Goal: Task Accomplishment & Management: Manage account settings

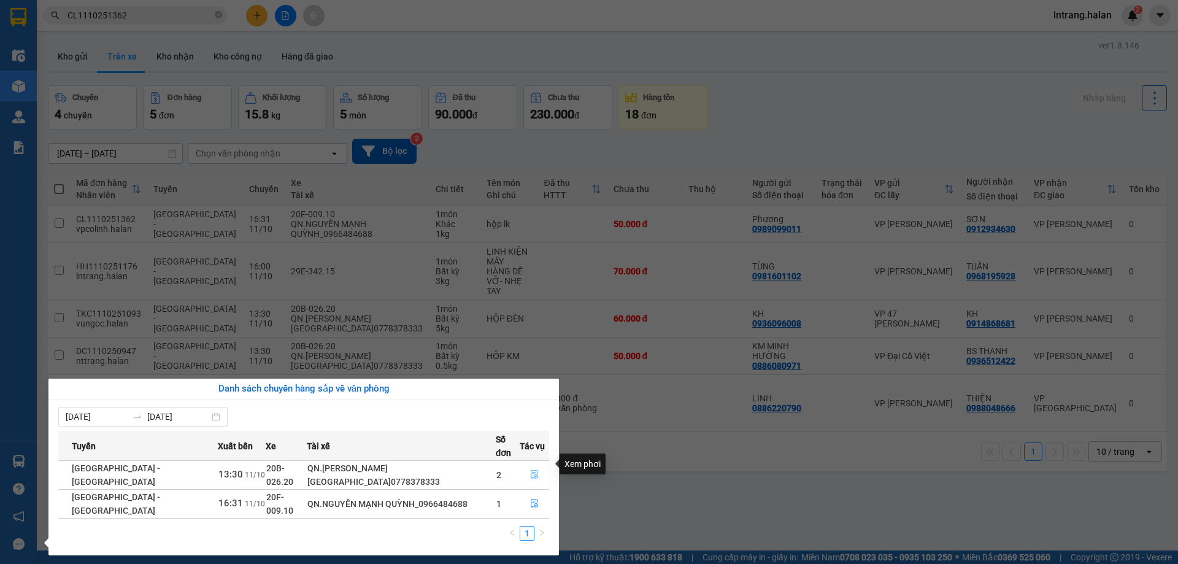
click at [534, 470] on icon "file-done" at bounding box center [534, 474] width 7 height 9
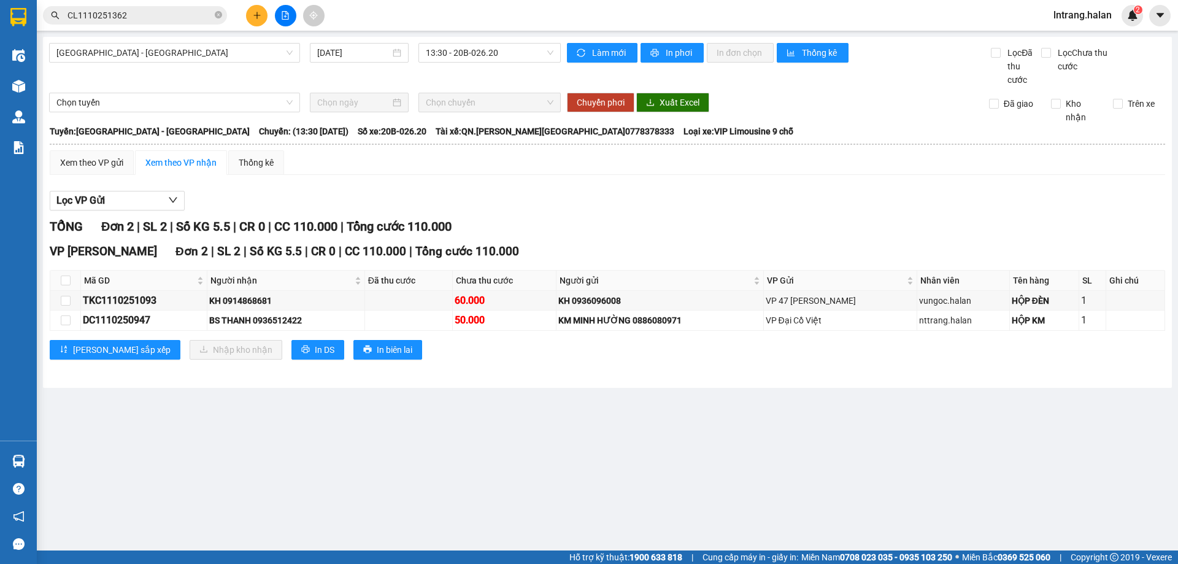
click at [718, 507] on main "[GEOGRAPHIC_DATA] - [GEOGRAPHIC_DATA] [DATE] 13:30 - 20B-026.20 Làm mới In phơi…" at bounding box center [589, 275] width 1178 height 550
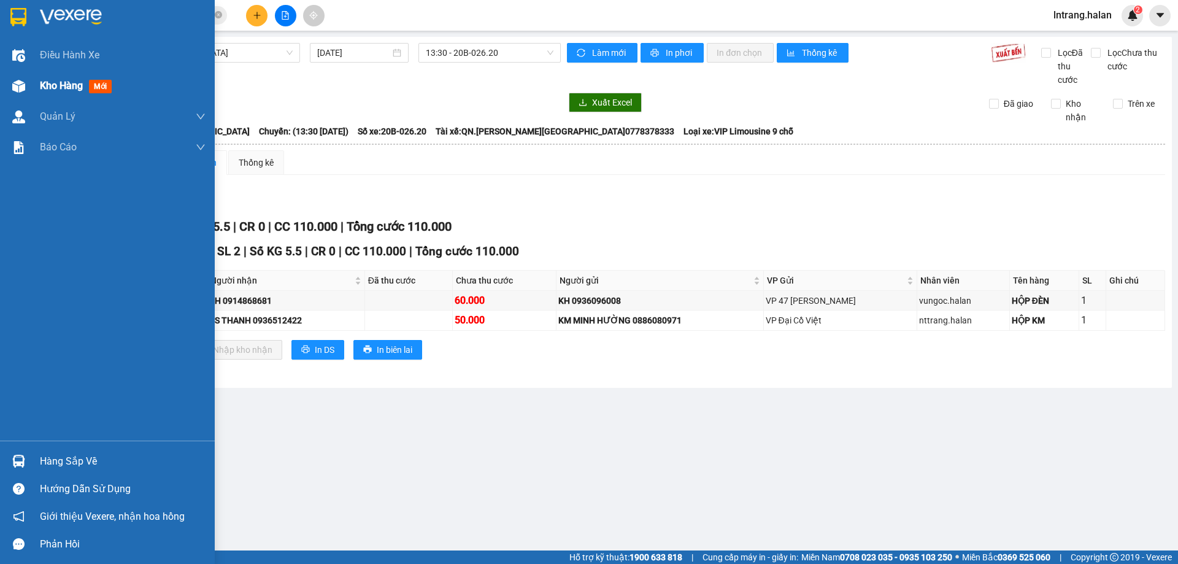
click at [63, 82] on span "Kho hàng" at bounding box center [61, 86] width 43 height 12
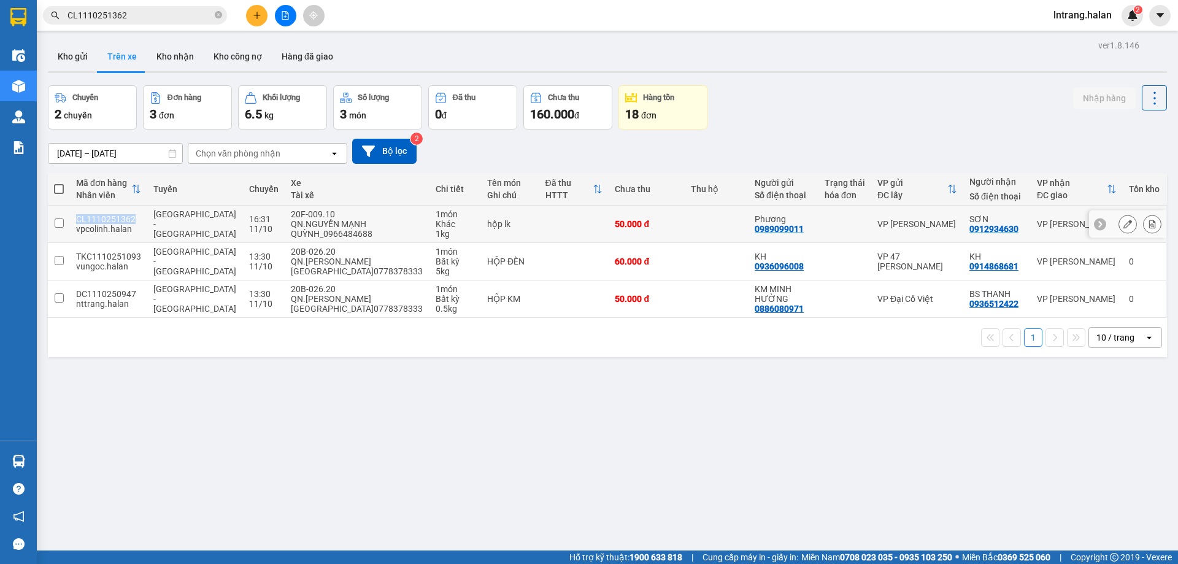
drag, startPoint x: 75, startPoint y: 217, endPoint x: 141, endPoint y: 221, distance: 66.4
click at [141, 221] on td "CL1110251362 vpcolinh.halan" at bounding box center [108, 223] width 77 height 37
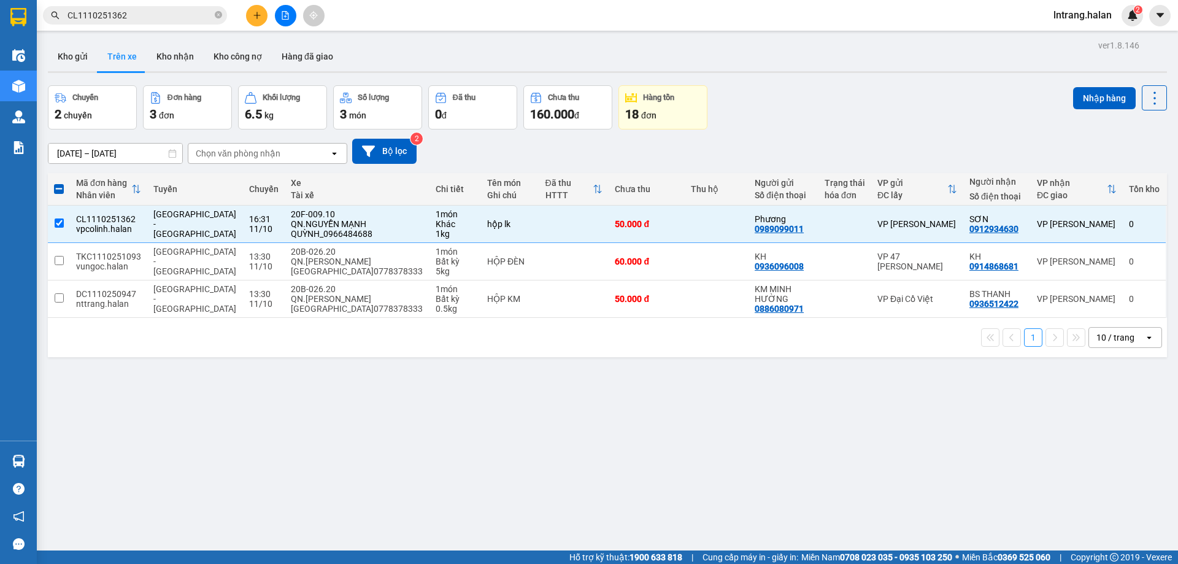
click at [294, 353] on div "1 10 / trang open" at bounding box center [607, 337] width 1119 height 39
drag, startPoint x: 73, startPoint y: 218, endPoint x: 136, endPoint y: 219, distance: 63.2
click at [136, 219] on td "CL1110251362 vpcolinh.halan" at bounding box center [108, 223] width 77 height 37
checkbox input "false"
copy div "CL1110251362"
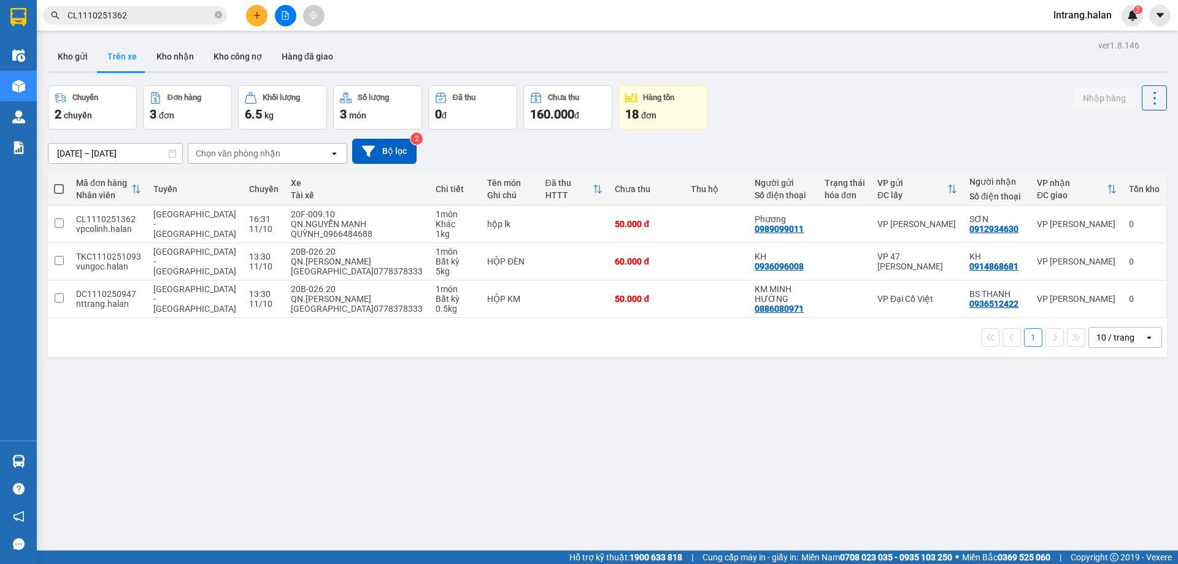
click at [169, 18] on input "CL1110251362" at bounding box center [139, 15] width 145 height 13
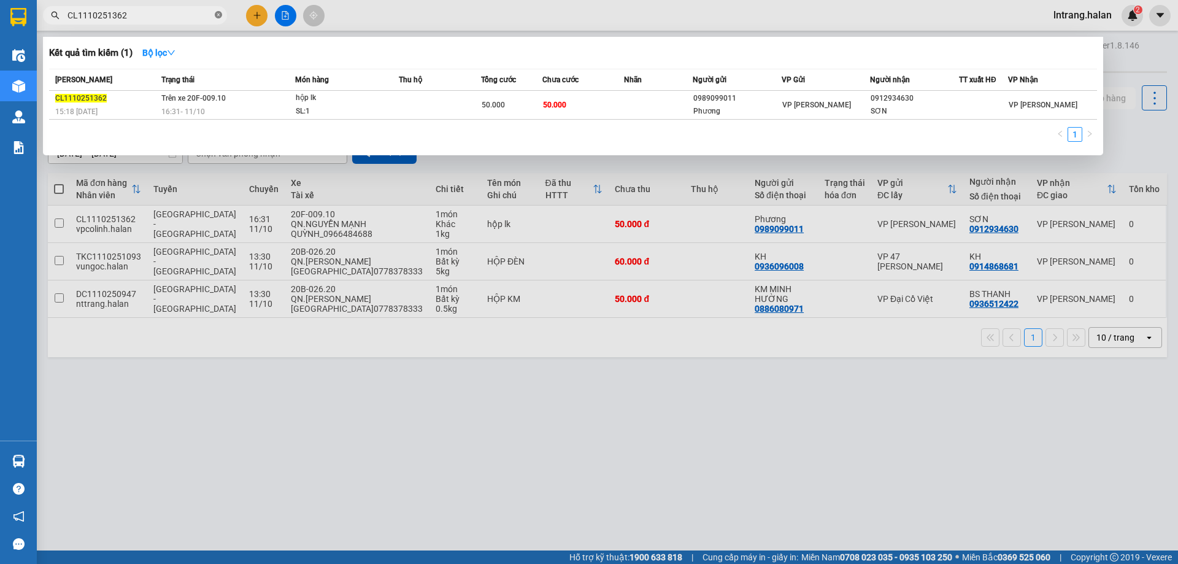
click at [219, 12] on icon "close-circle" at bounding box center [218, 14] width 7 height 7
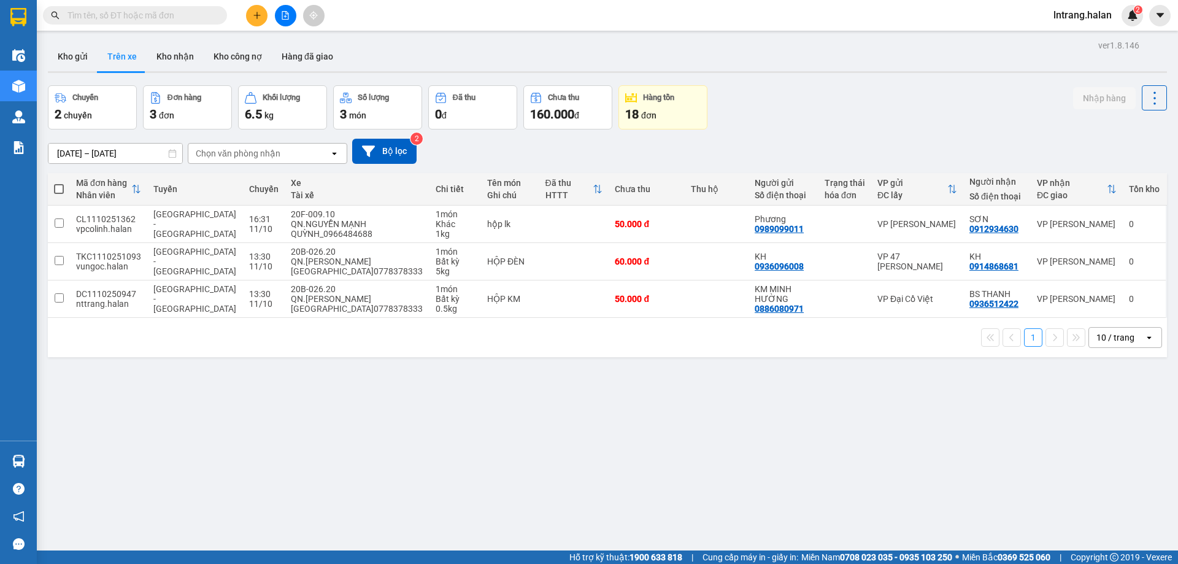
click at [202, 13] on input "text" at bounding box center [139, 15] width 145 height 13
paste input "CL1110251362"
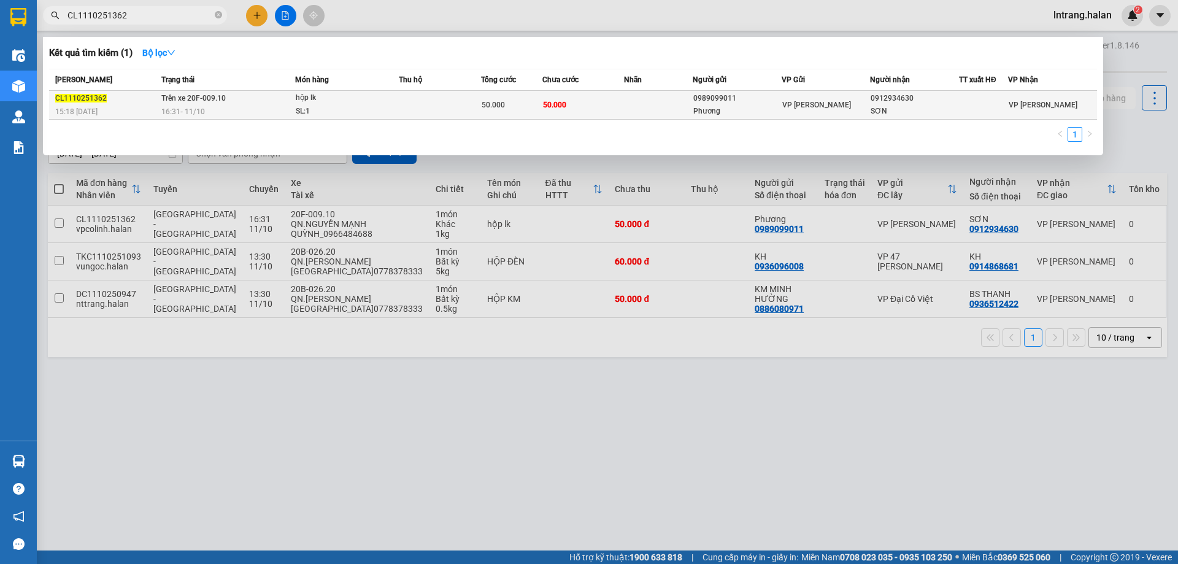
type input "CL1110251362"
click at [822, 103] on div "VP [PERSON_NAME]" at bounding box center [826, 104] width 88 height 13
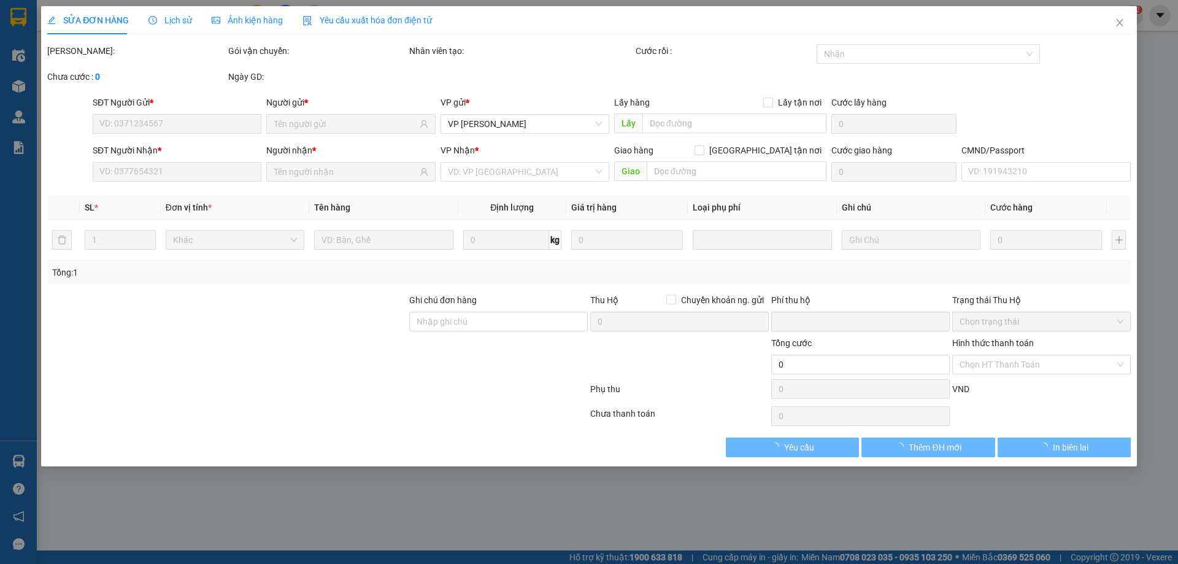
type input "0989099011"
type input "Phương"
type input "0912934630"
type input "SƠN"
type input "0"
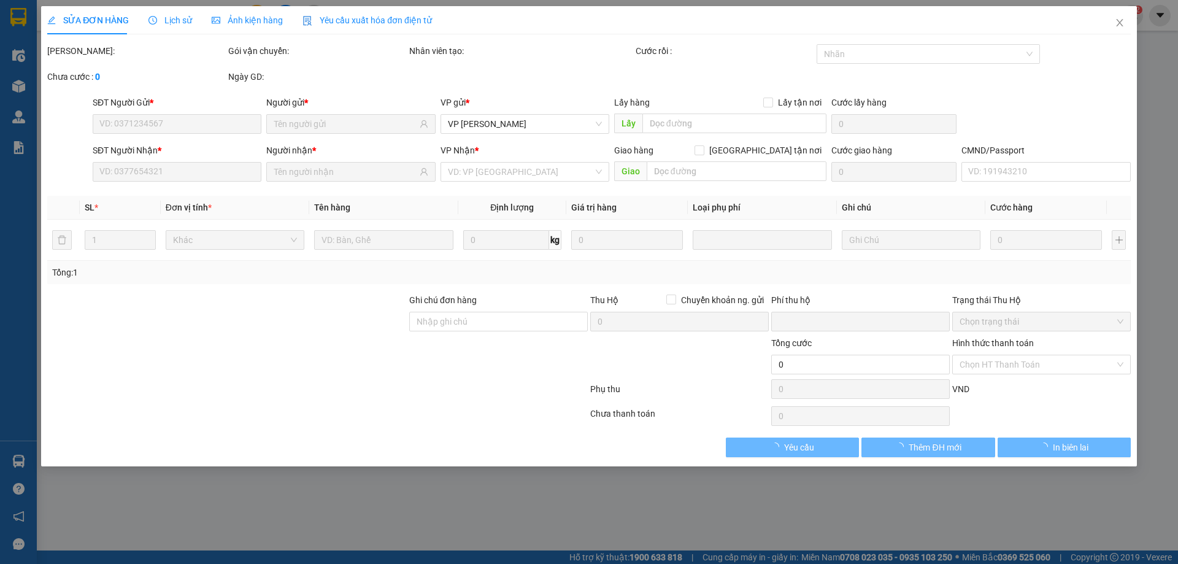
type input "50.000"
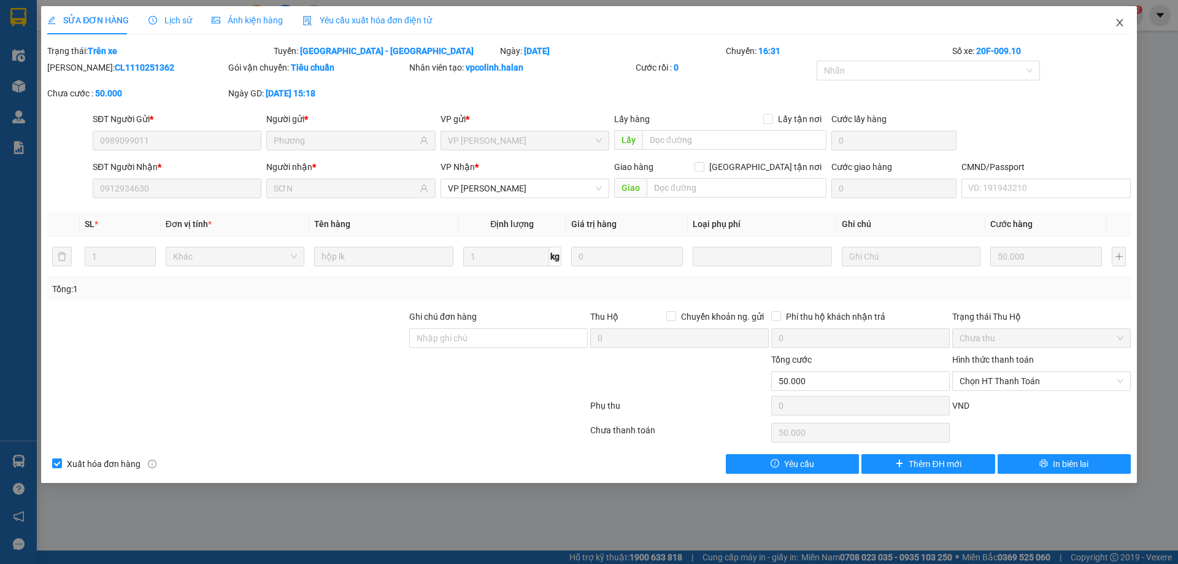
click at [1118, 23] on icon "close" at bounding box center [1120, 23] width 10 height 10
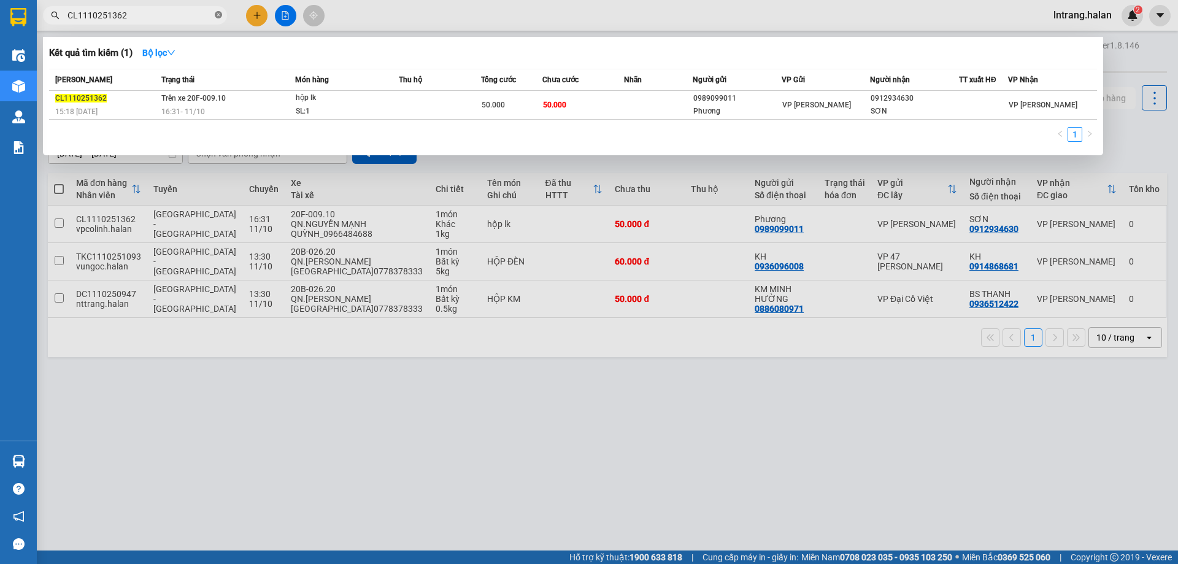
click at [215, 15] on icon "close-circle" at bounding box center [218, 14] width 7 height 7
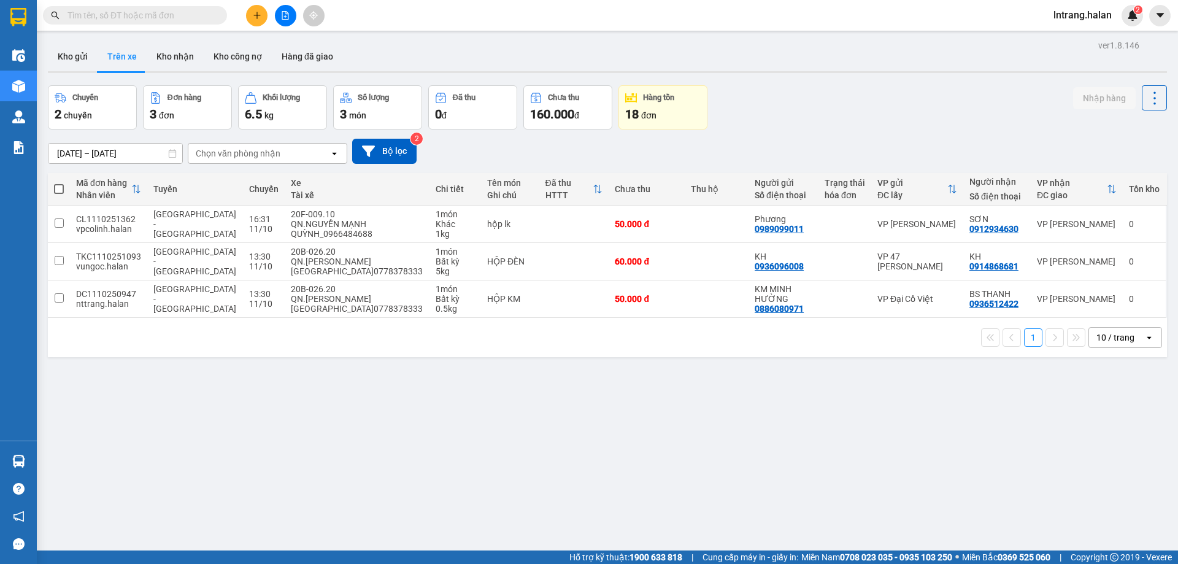
click at [202, 15] on input "text" at bounding box center [139, 15] width 145 height 13
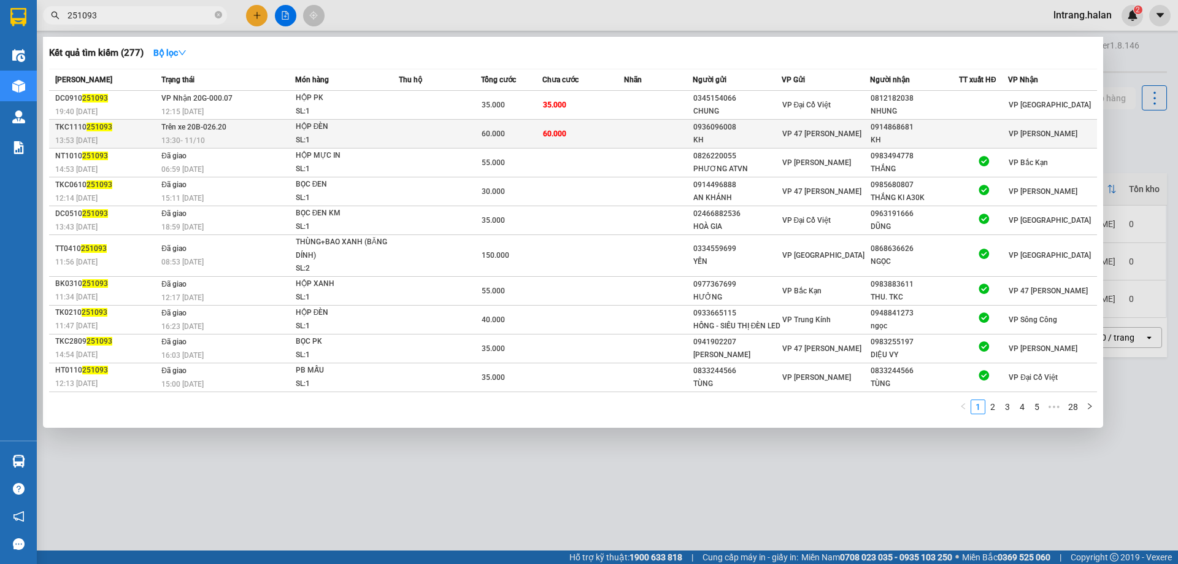
type input "251093"
click at [644, 132] on td at bounding box center [658, 134] width 68 height 29
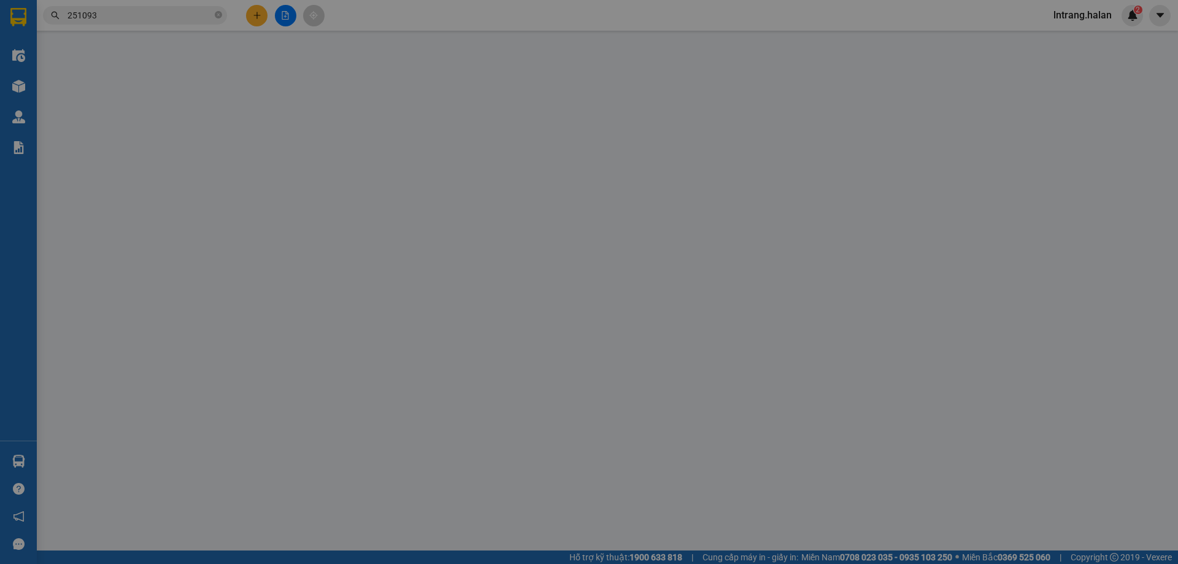
type input "0936096008"
type input "KH"
type input "0914868681"
type input "KH"
type input "0"
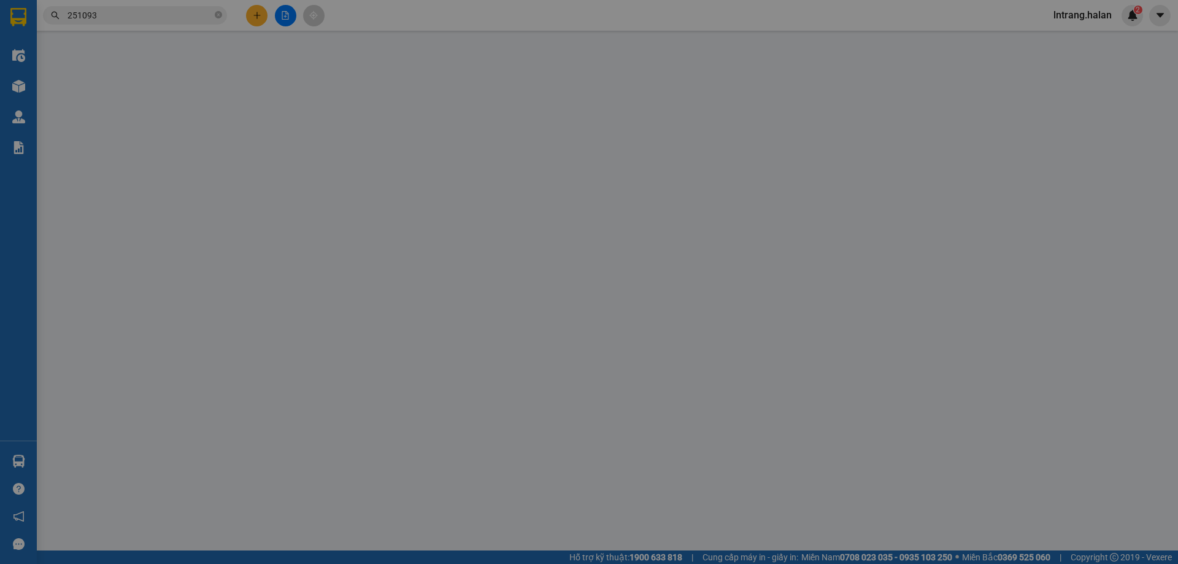
type input "60.000"
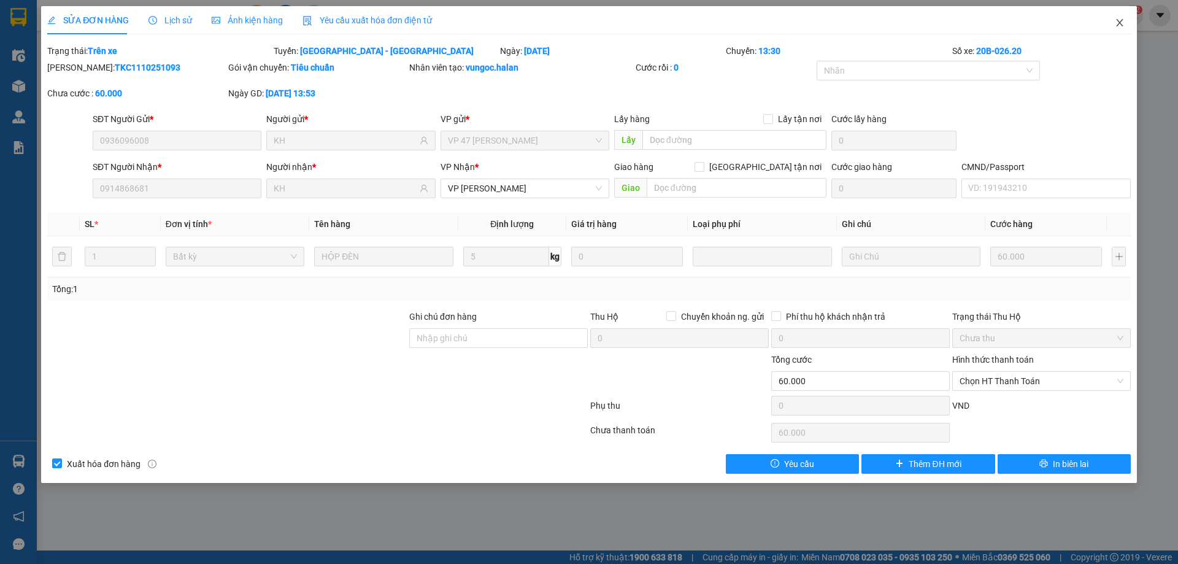
click at [1121, 25] on icon "close" at bounding box center [1120, 23] width 10 height 10
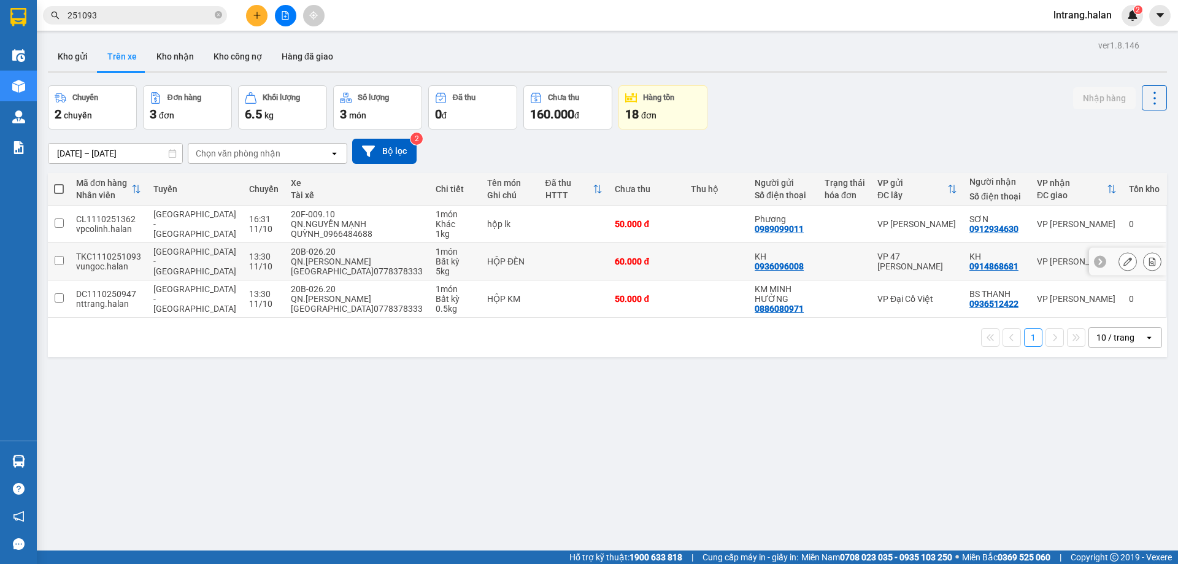
click at [57, 260] on input "checkbox" at bounding box center [59, 260] width 9 height 9
checkbox input "true"
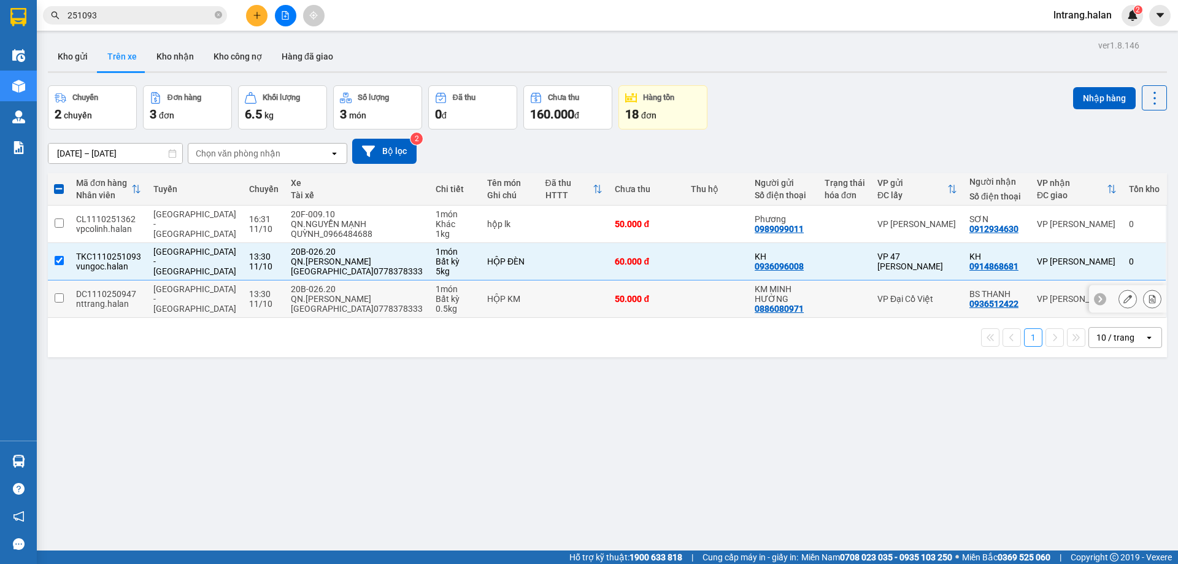
click at [61, 299] on input "checkbox" at bounding box center [59, 297] width 9 height 9
checkbox input "true"
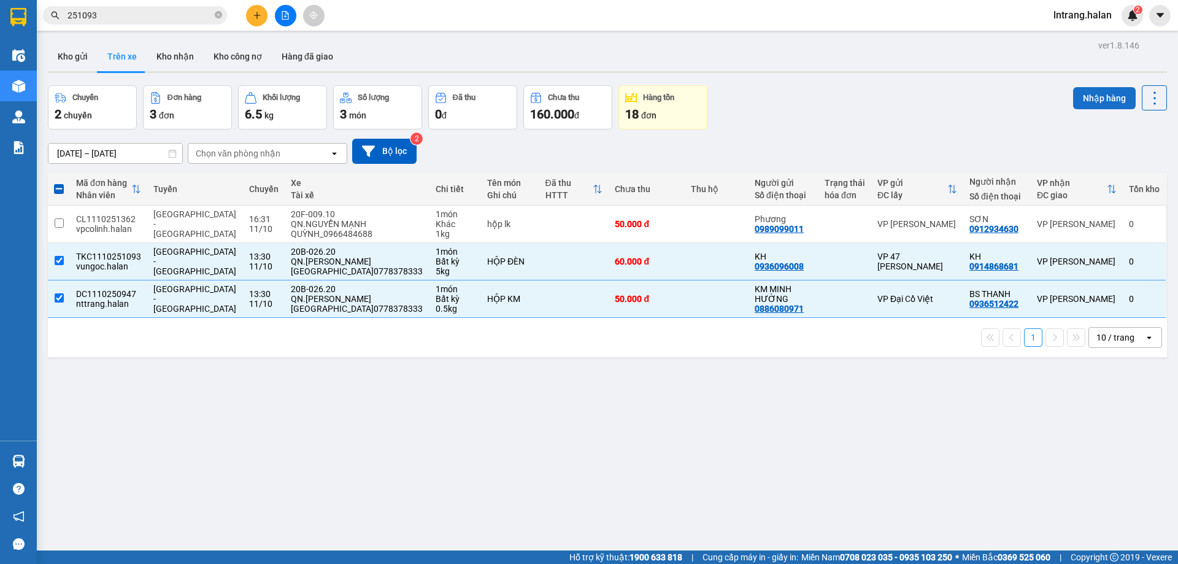
click at [1102, 105] on button "Nhập hàng" at bounding box center [1104, 98] width 63 height 22
checkbox input "false"
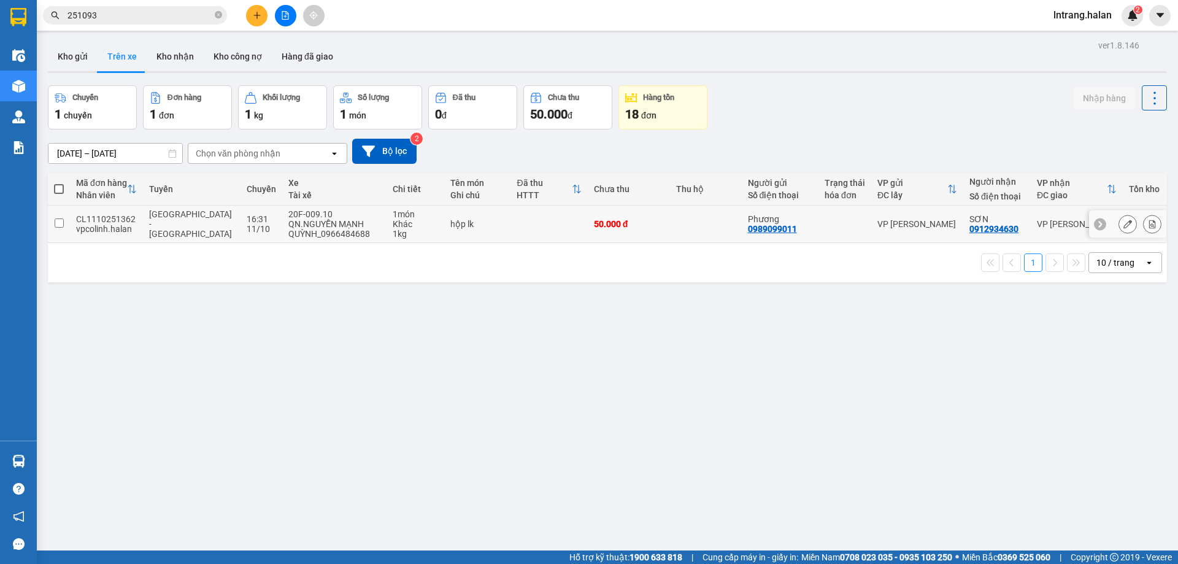
click at [58, 223] on input "checkbox" at bounding box center [59, 222] width 9 height 9
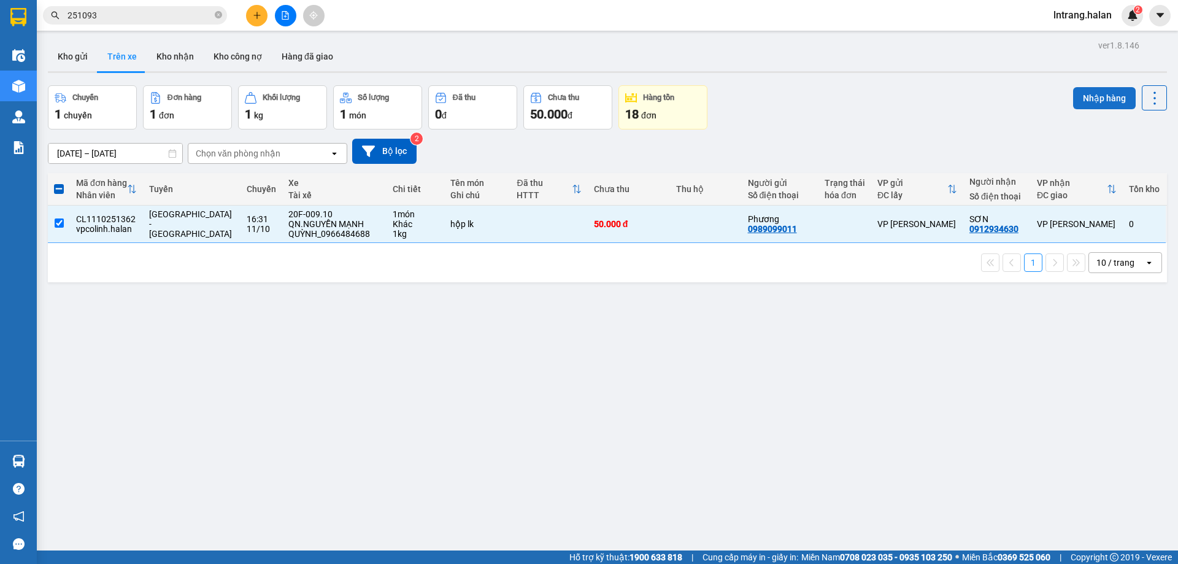
click at [1099, 95] on button "Nhập hàng" at bounding box center [1104, 98] width 63 height 22
checkbox input "false"
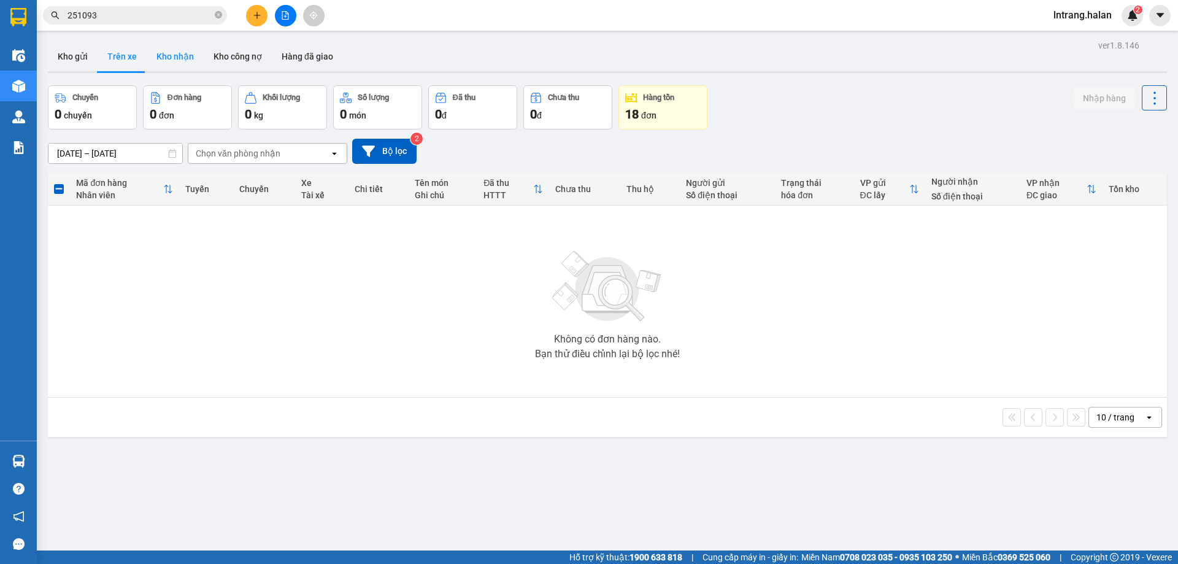
click at [180, 53] on button "Kho nhận" at bounding box center [175, 56] width 57 height 29
type input "[DATE] – [DATE]"
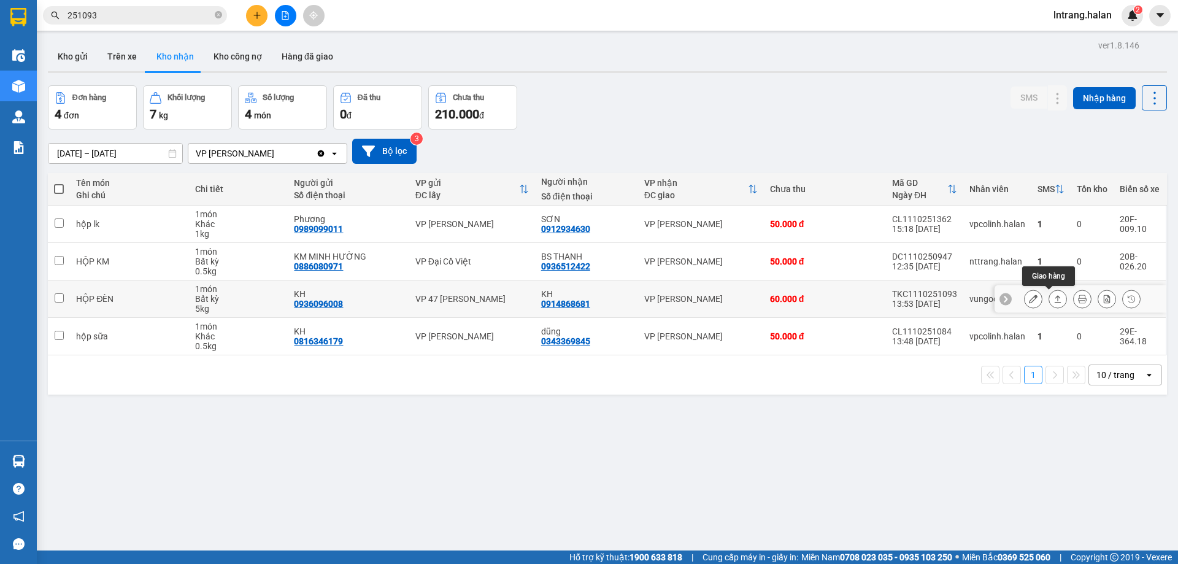
click at [1053, 300] on icon at bounding box center [1057, 298] width 9 height 9
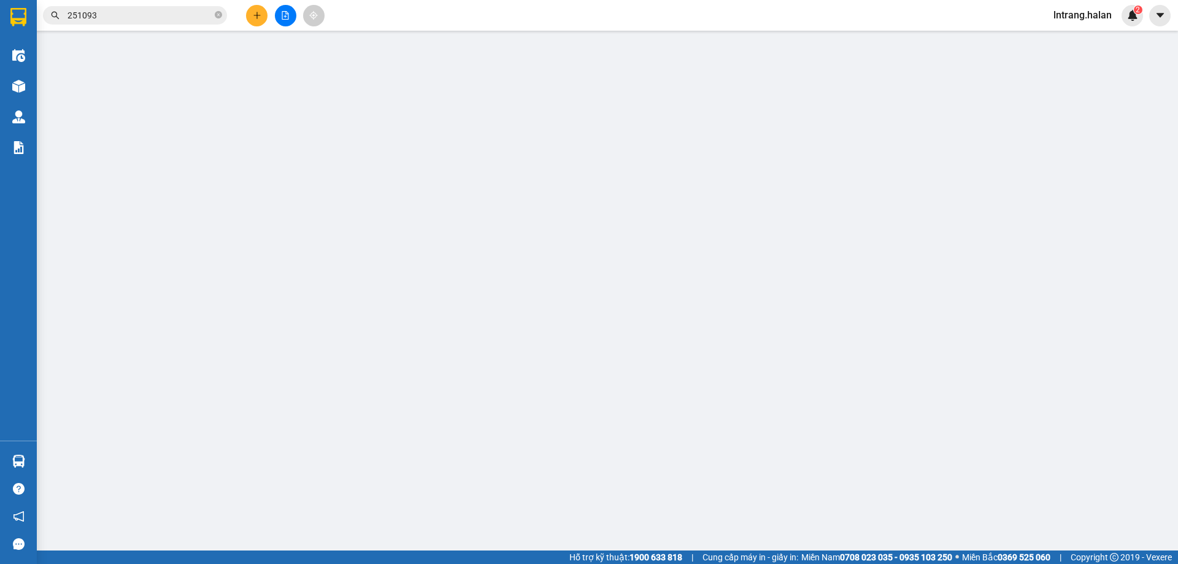
type input "0936096008"
type input "KH"
type input "0914868681"
type input "KH"
type input "0"
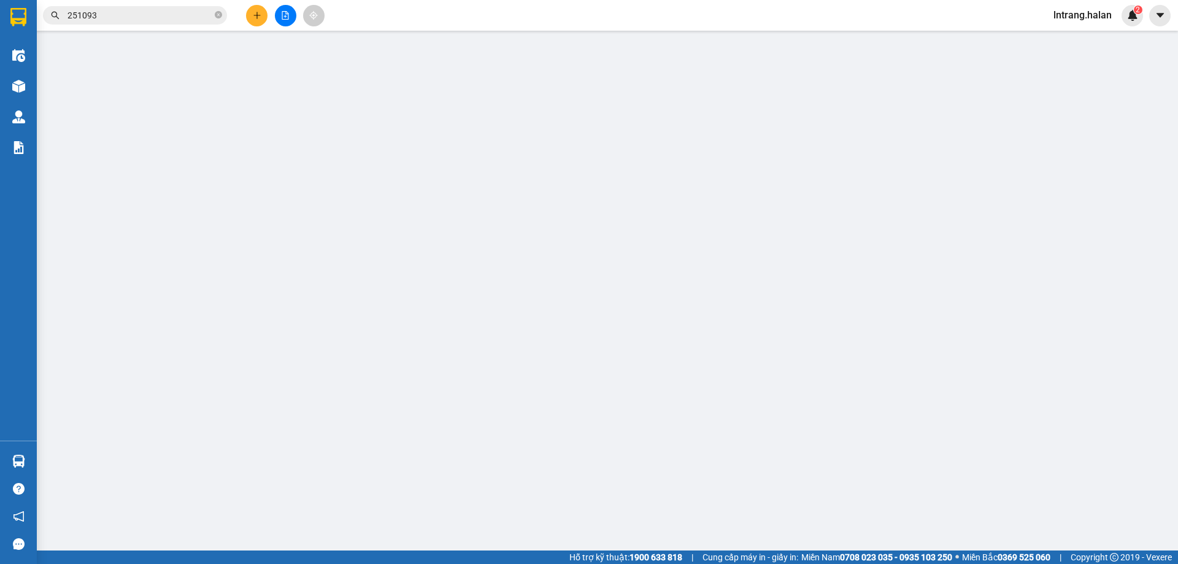
type input "60.000"
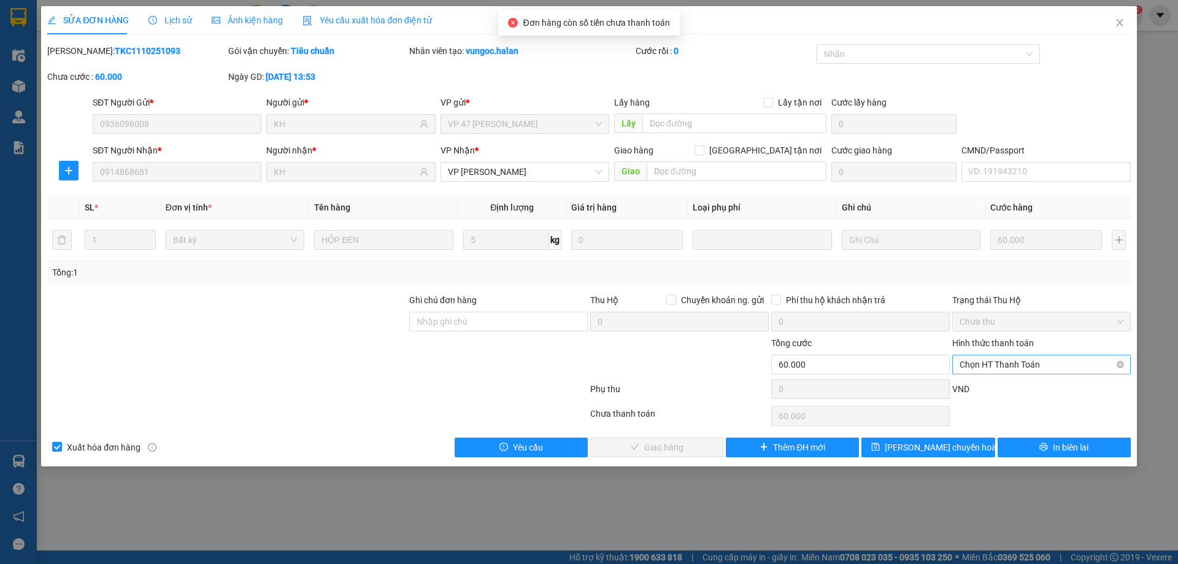
click at [1021, 367] on span "Chọn HT Thanh Toán" at bounding box center [1041, 364] width 164 height 18
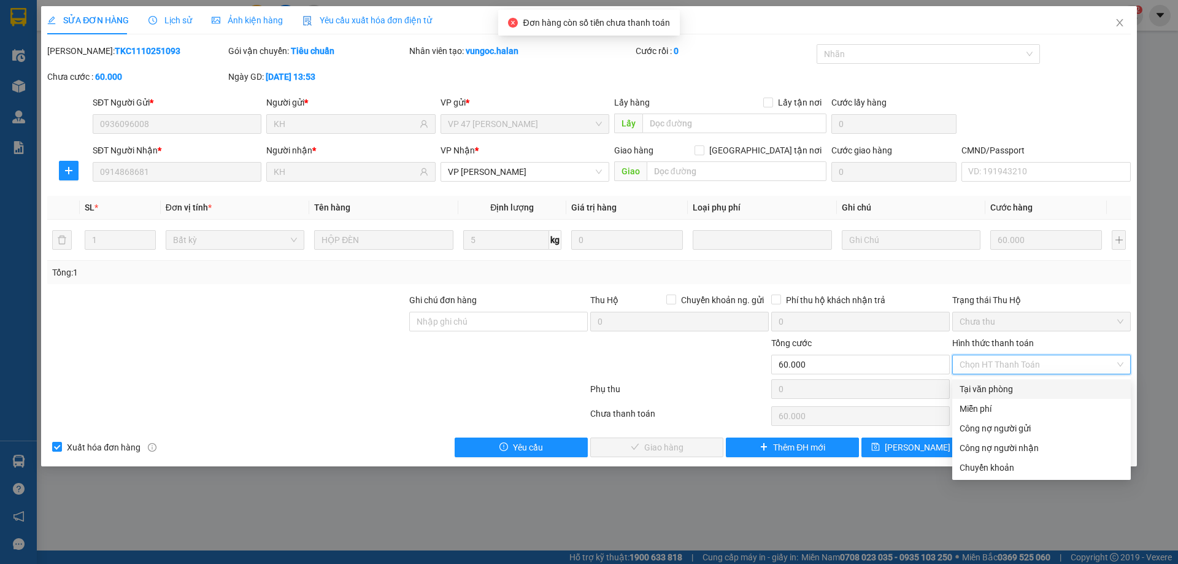
click at [1013, 391] on div "Tại văn phòng" at bounding box center [1041, 388] width 164 height 13
type input "0"
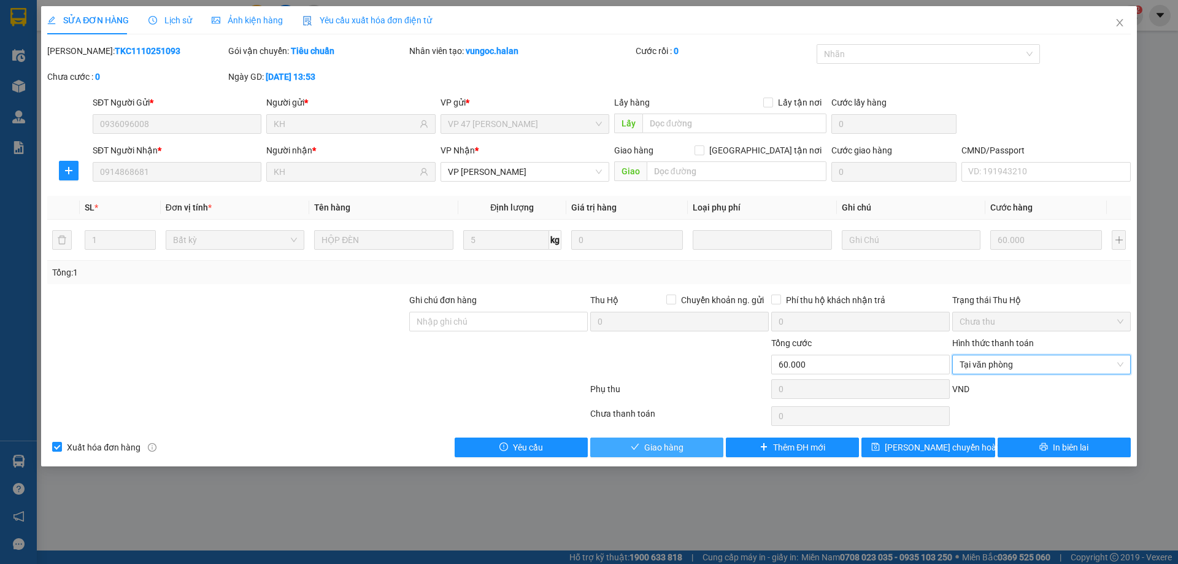
click at [637, 451] on span "check" at bounding box center [635, 447] width 9 height 10
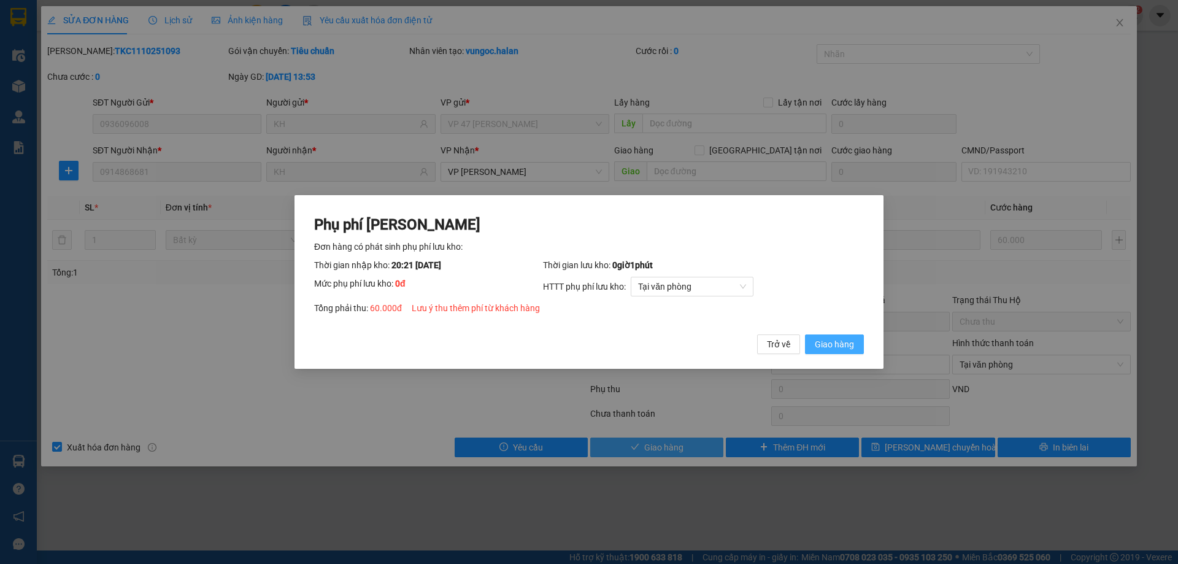
click at [826, 342] on span "Giao hàng" at bounding box center [834, 343] width 39 height 13
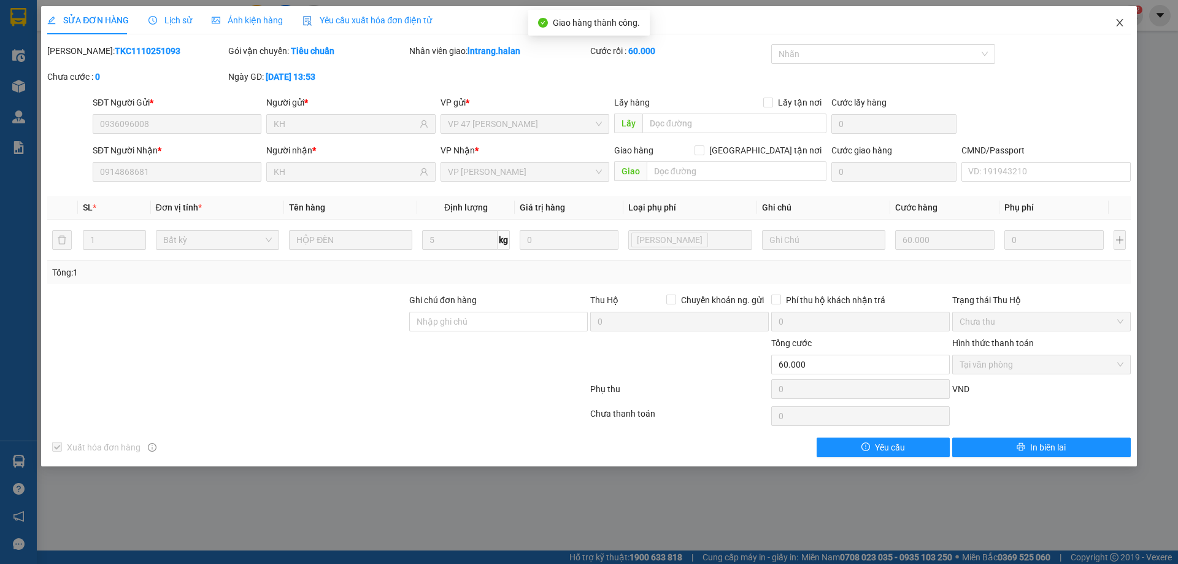
click at [1119, 22] on icon "close" at bounding box center [1120, 23] width 10 height 10
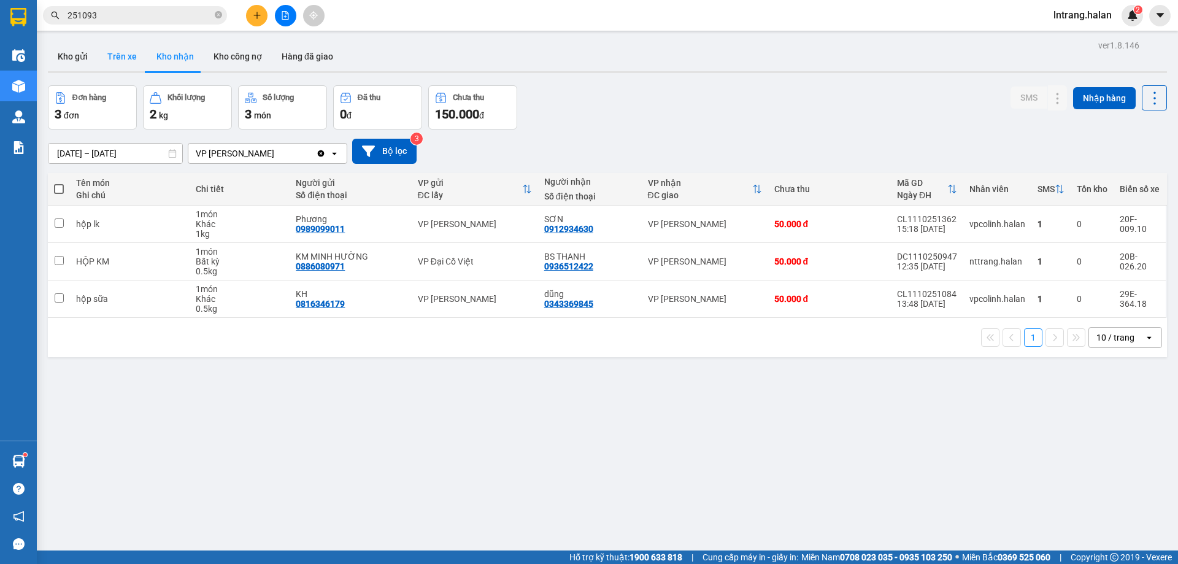
click at [129, 64] on button "Trên xe" at bounding box center [122, 56] width 49 height 29
type input "[DATE] – [DATE]"
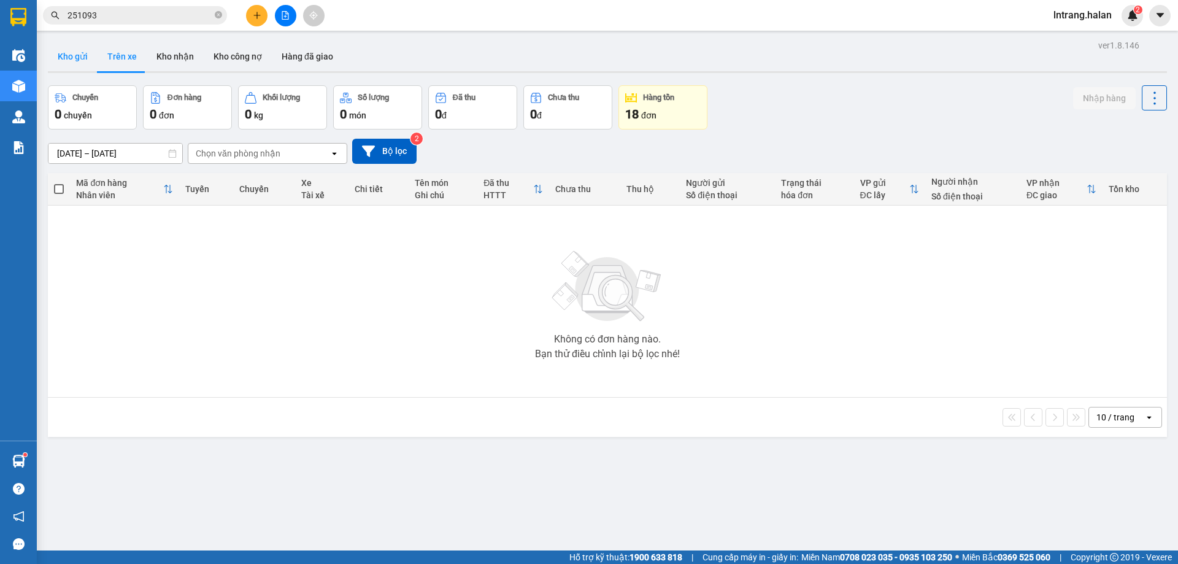
click at [75, 59] on button "Kho gửi" at bounding box center [73, 56] width 50 height 29
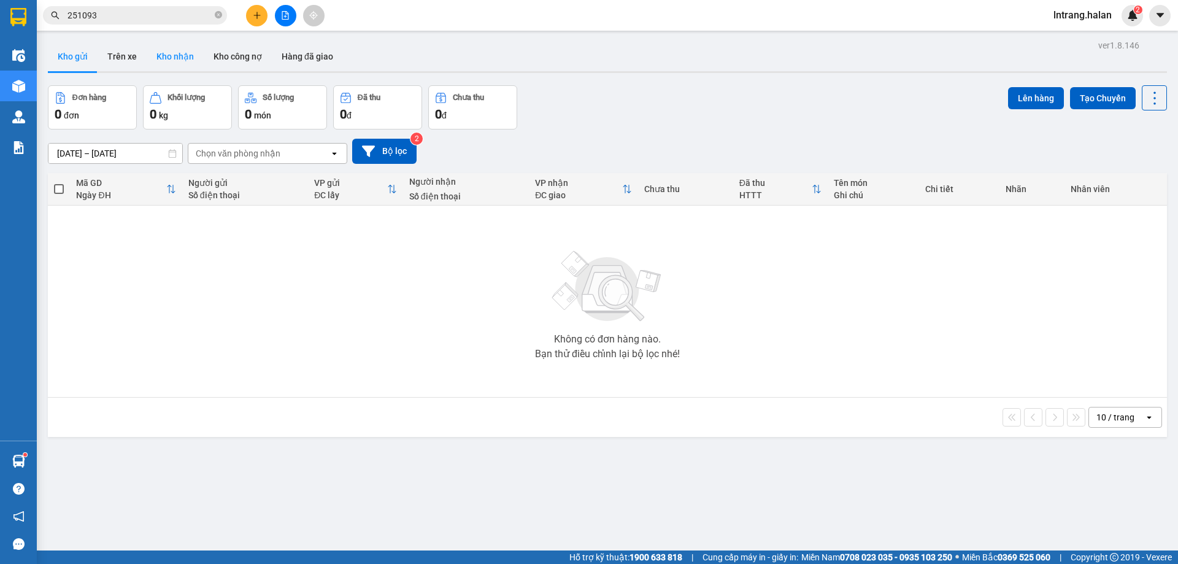
click at [191, 56] on button "Kho nhận" at bounding box center [175, 56] width 57 height 29
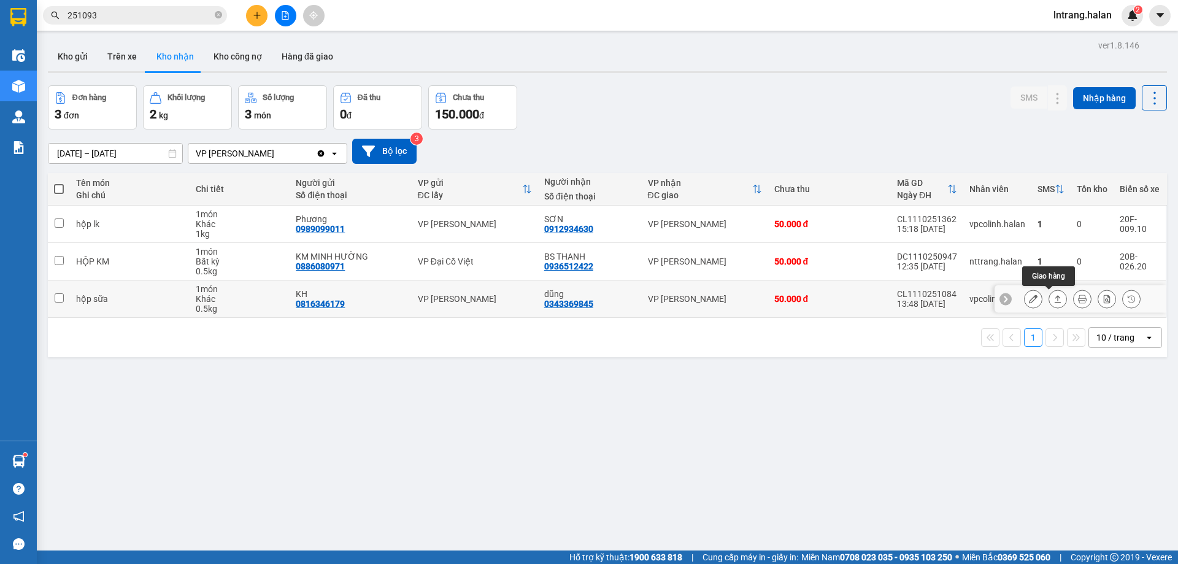
click at [1053, 300] on icon at bounding box center [1057, 298] width 9 height 9
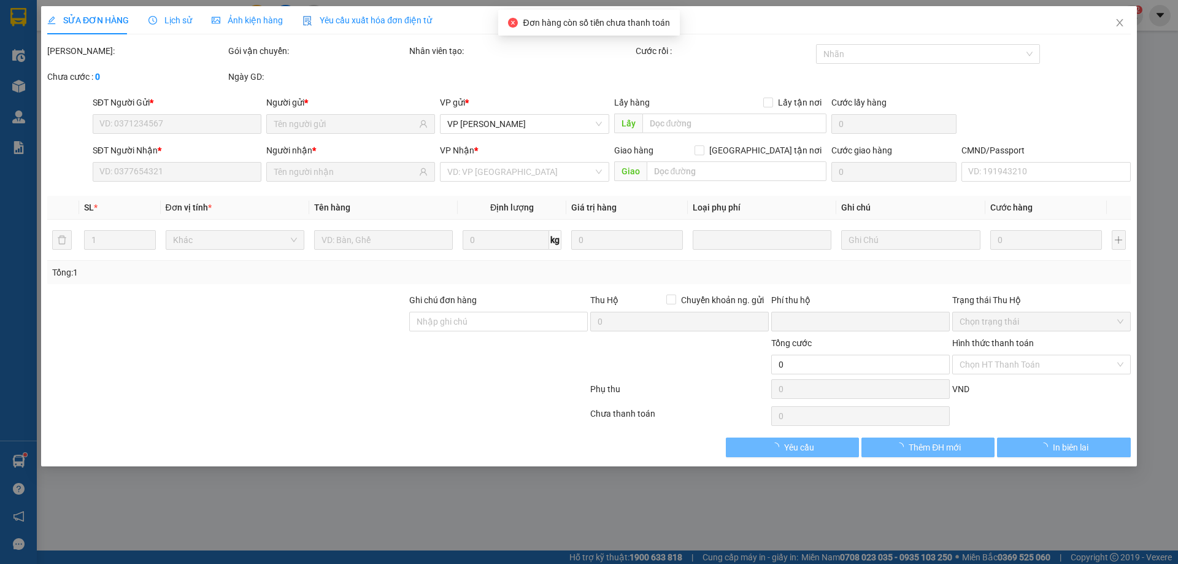
type input "0816346179"
type input "KH"
type input "0343369845"
type input "dũng"
type input "0"
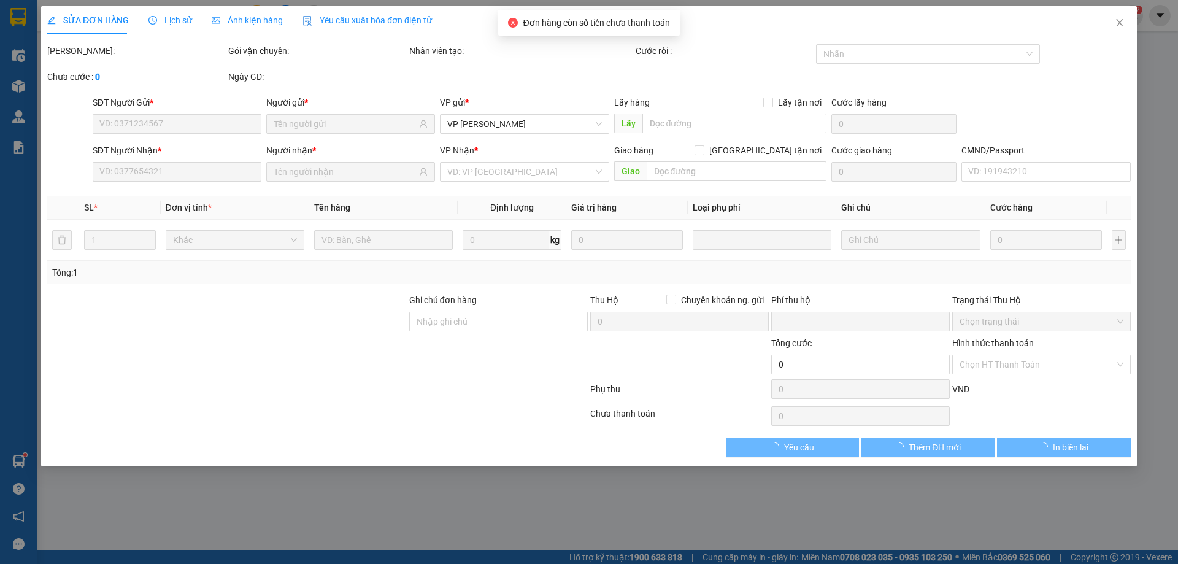
type input "50.000"
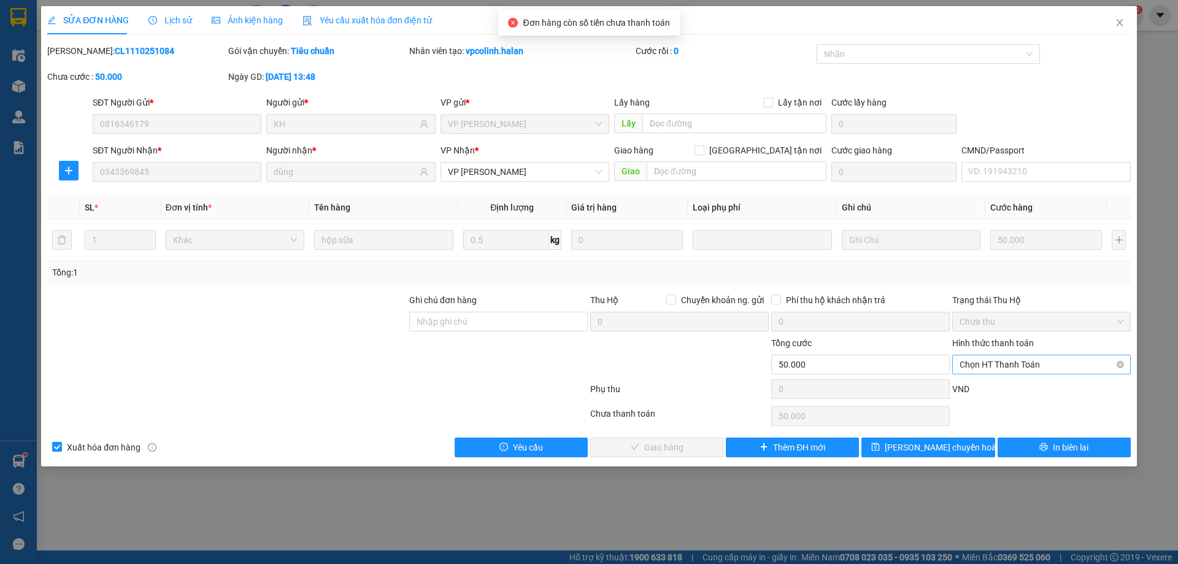
click at [1024, 365] on span "Chọn HT Thanh Toán" at bounding box center [1041, 364] width 164 height 18
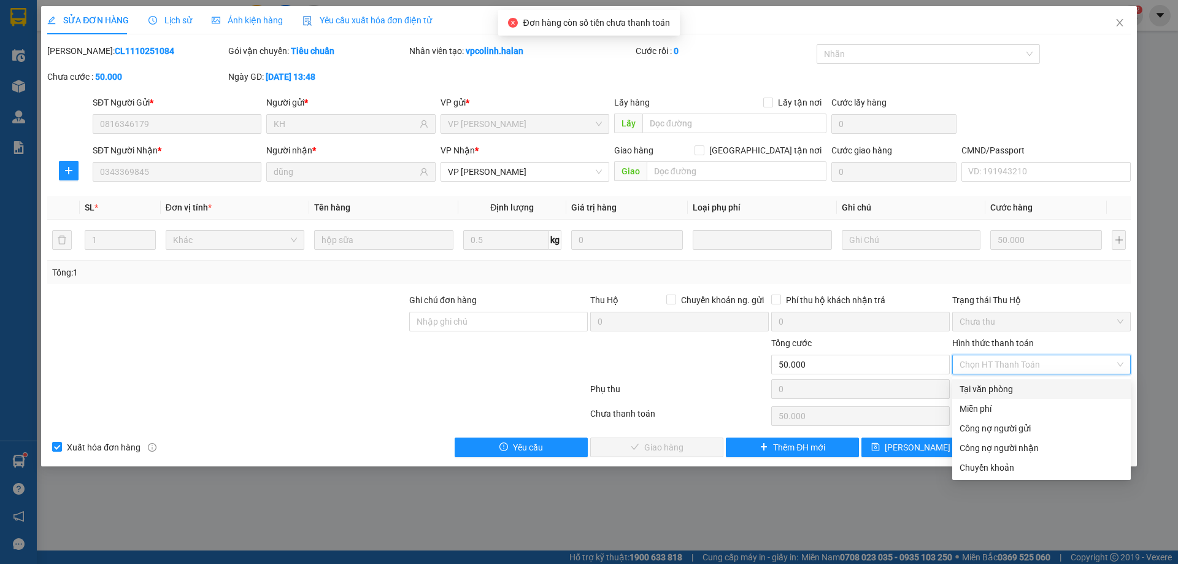
click at [1017, 388] on div "Tại văn phòng" at bounding box center [1041, 388] width 164 height 13
type input "0"
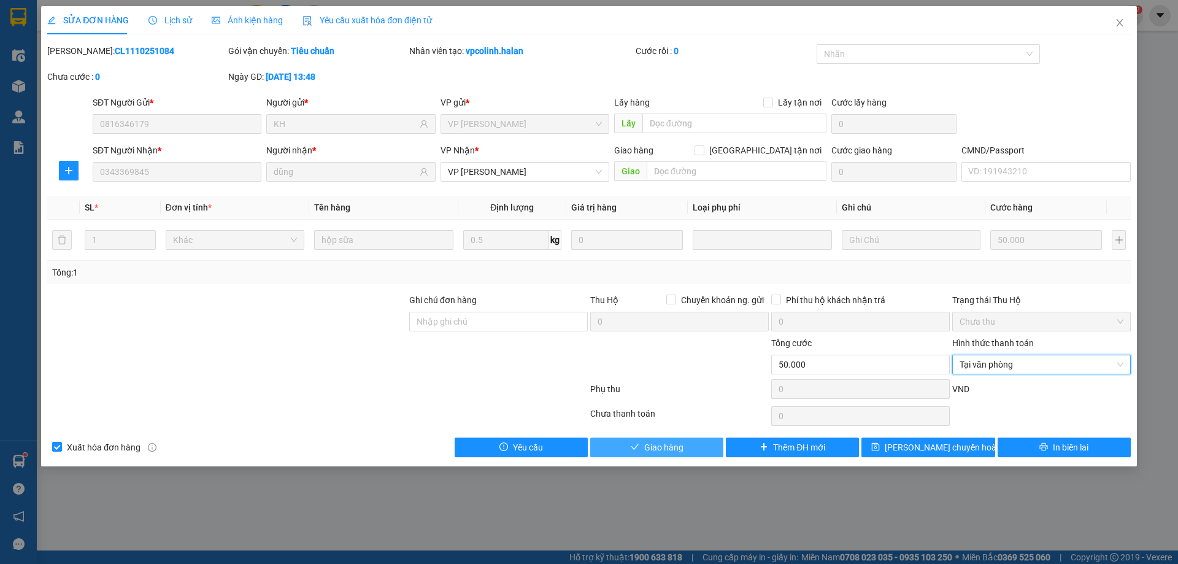
click at [648, 448] on span "Giao hàng" at bounding box center [663, 446] width 39 height 13
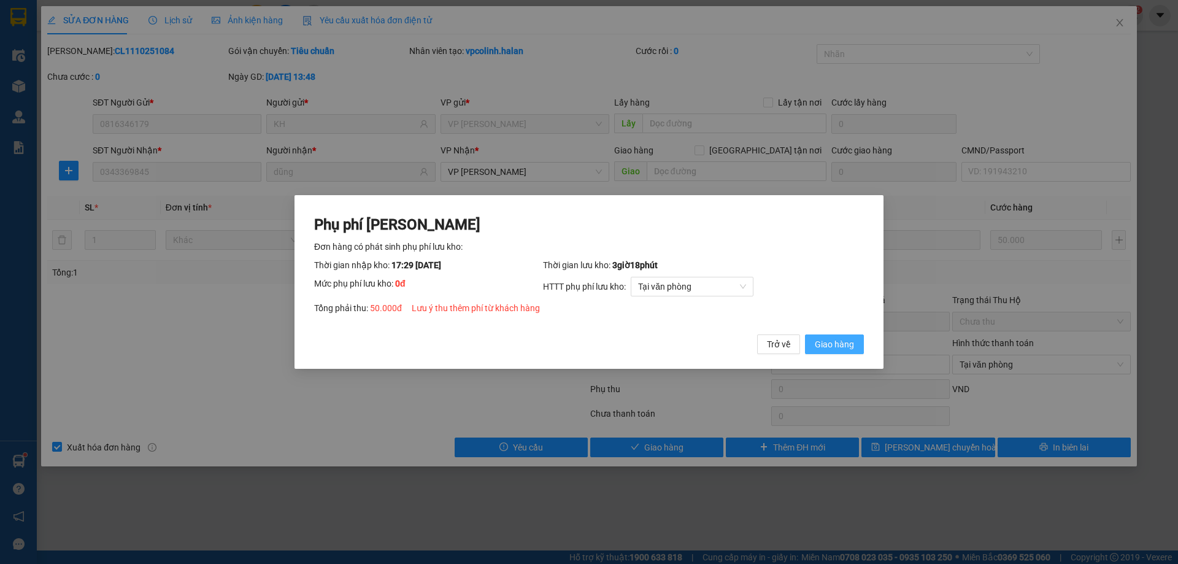
click at [853, 347] on span "Giao hàng" at bounding box center [834, 343] width 39 height 13
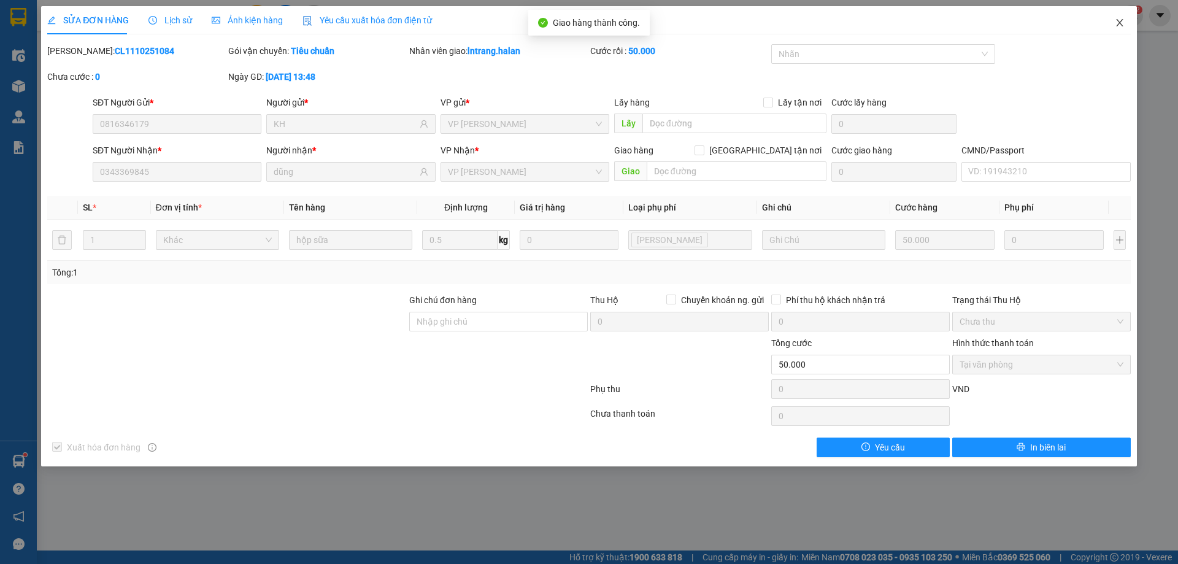
click at [1120, 23] on icon "close" at bounding box center [1120, 23] width 10 height 10
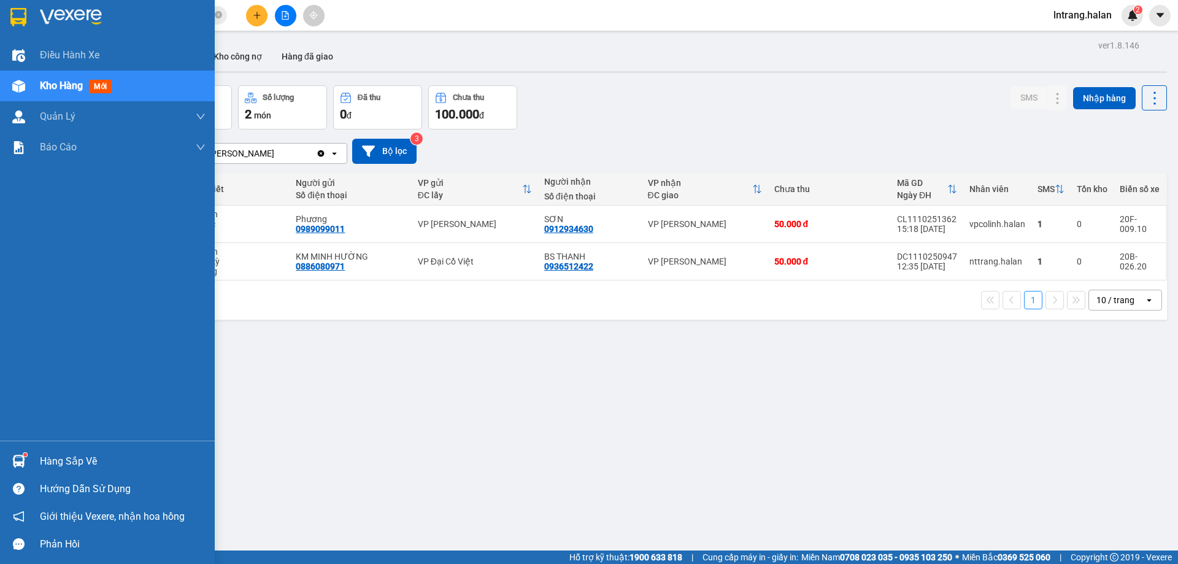
click at [25, 461] on div at bounding box center [18, 460] width 21 height 21
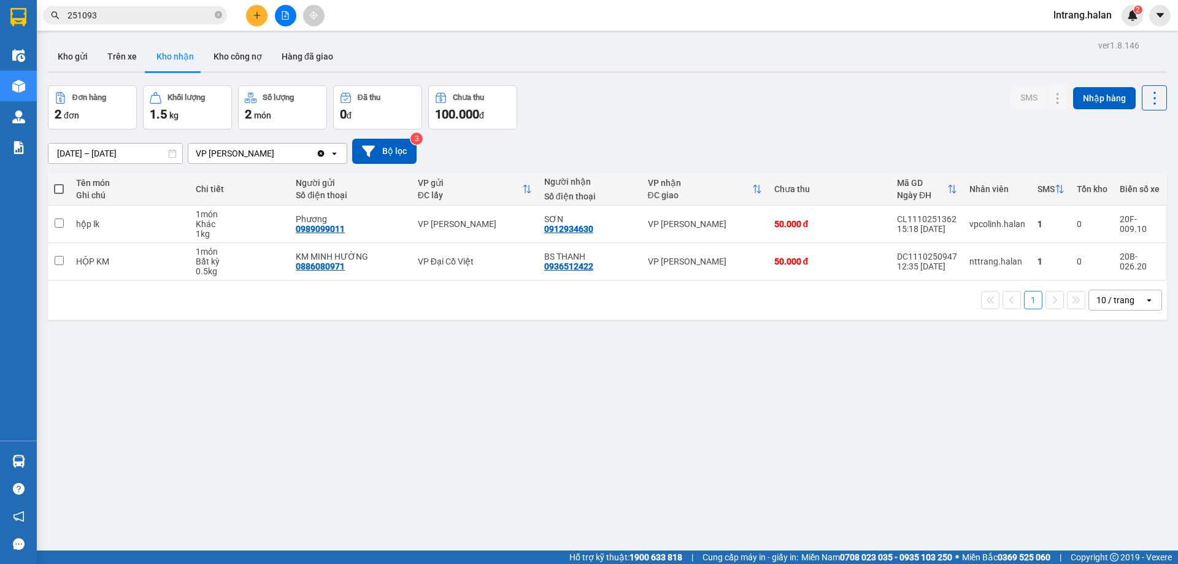
click at [155, 361] on section "Kết quả tìm kiếm ( 277 ) Bộ lọc Mã ĐH Trạng thái Món hàng Thu hộ Tổng cước Chưa…" at bounding box center [589, 282] width 1178 height 564
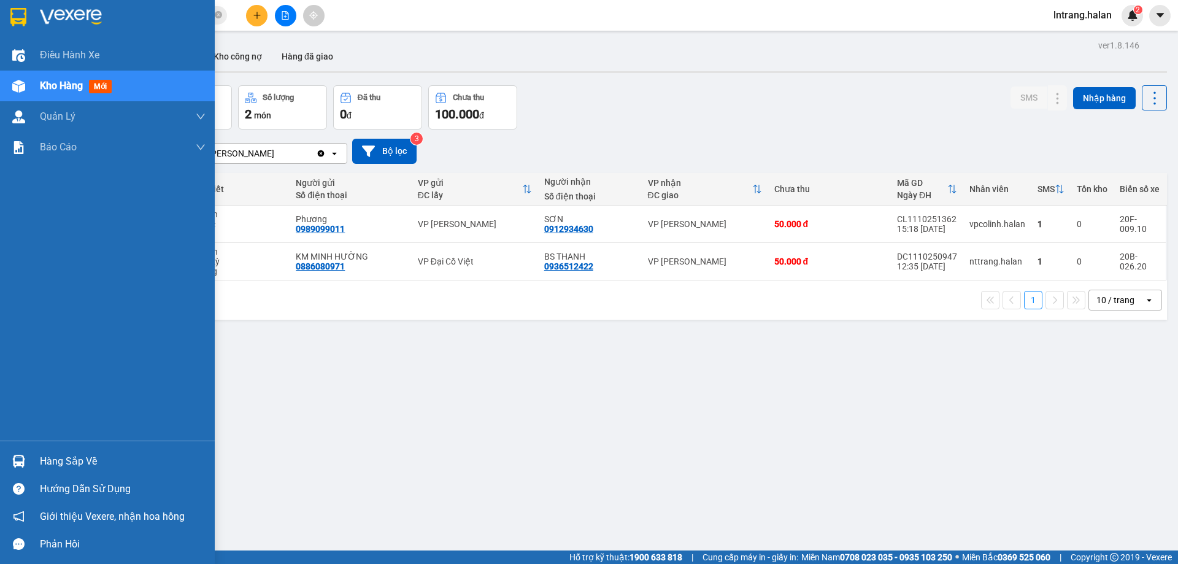
click at [18, 466] on img at bounding box center [18, 461] width 13 height 13
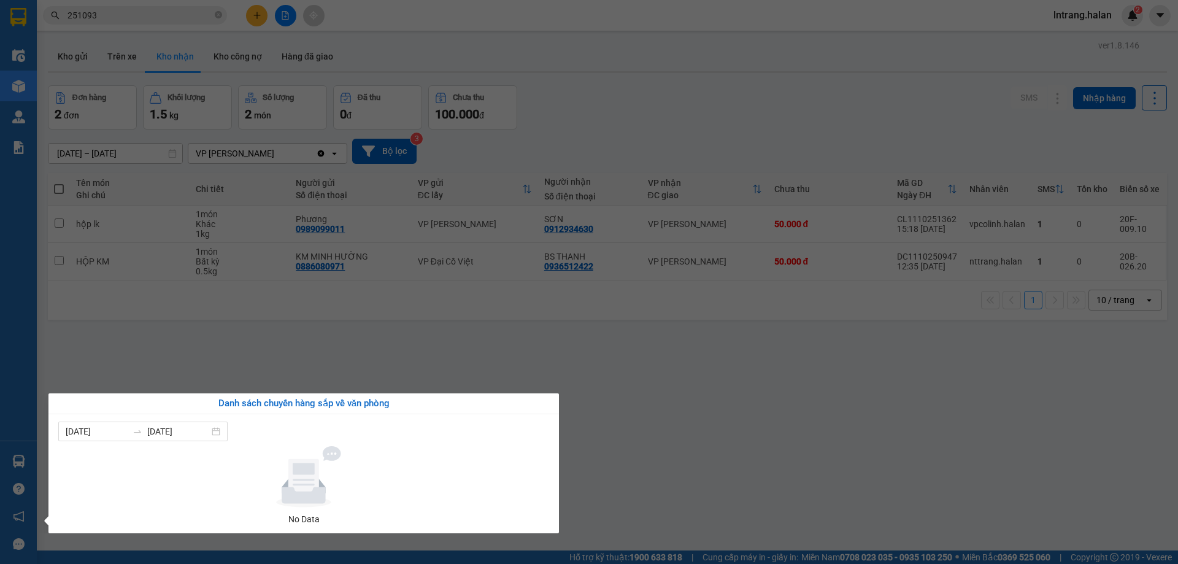
click at [253, 382] on section "Kết quả tìm kiếm ( 277 ) Bộ lọc Mã ĐH Trạng thái Món hàng Thu hộ Tổng cước Chưa…" at bounding box center [589, 282] width 1178 height 564
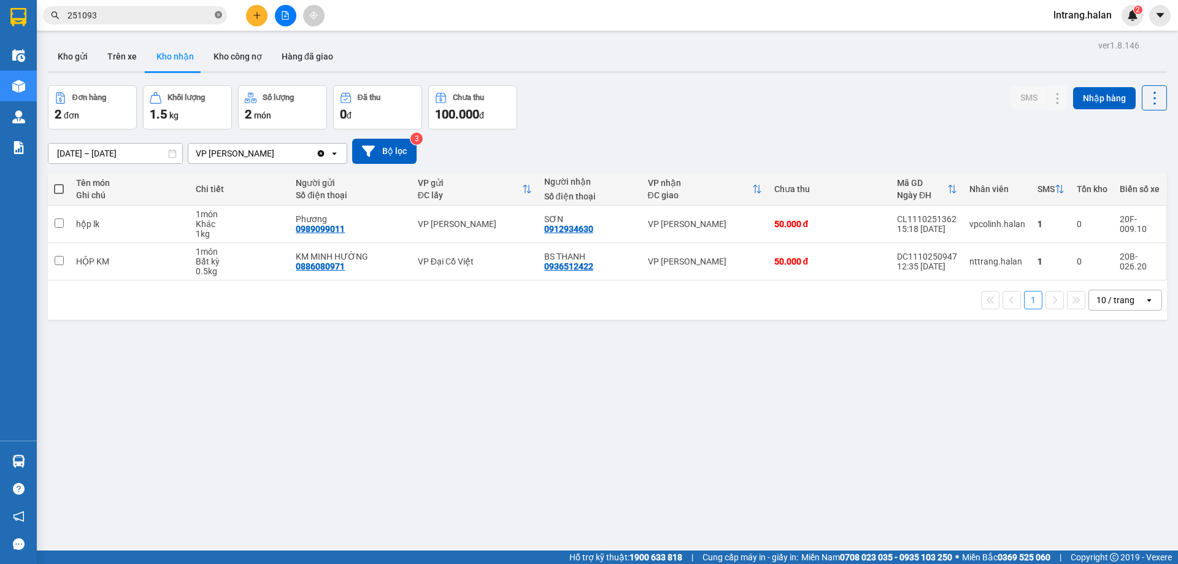
click at [218, 16] on icon "close-circle" at bounding box center [218, 14] width 7 height 7
click at [207, 17] on input "text" at bounding box center [139, 15] width 145 height 13
paste input "HH1110250079"
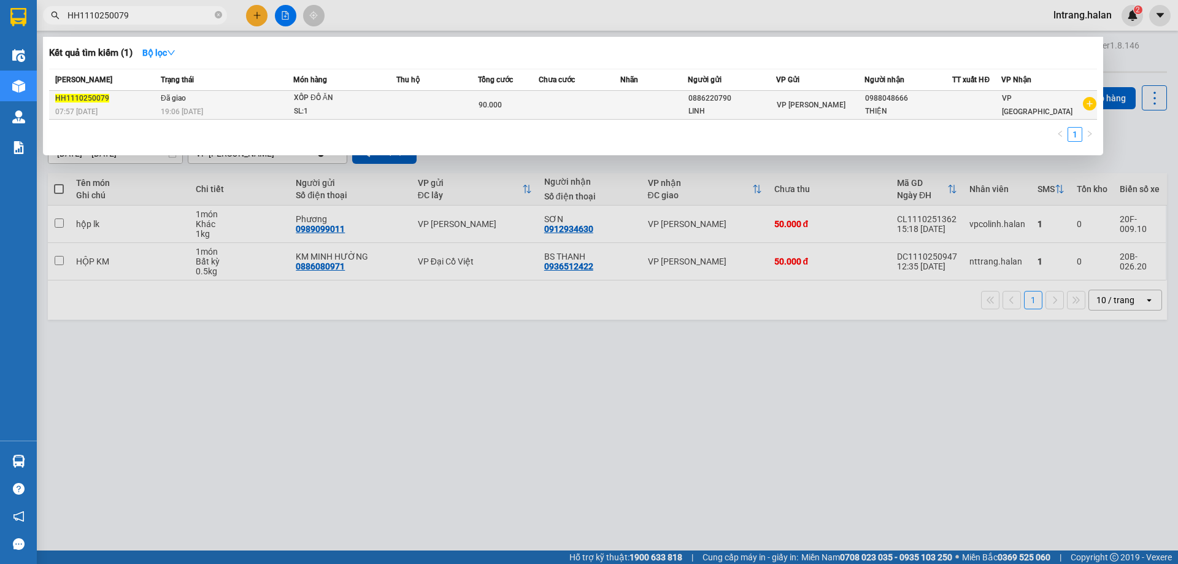
type input "HH1110250079"
click at [610, 105] on td at bounding box center [580, 105] width 82 height 29
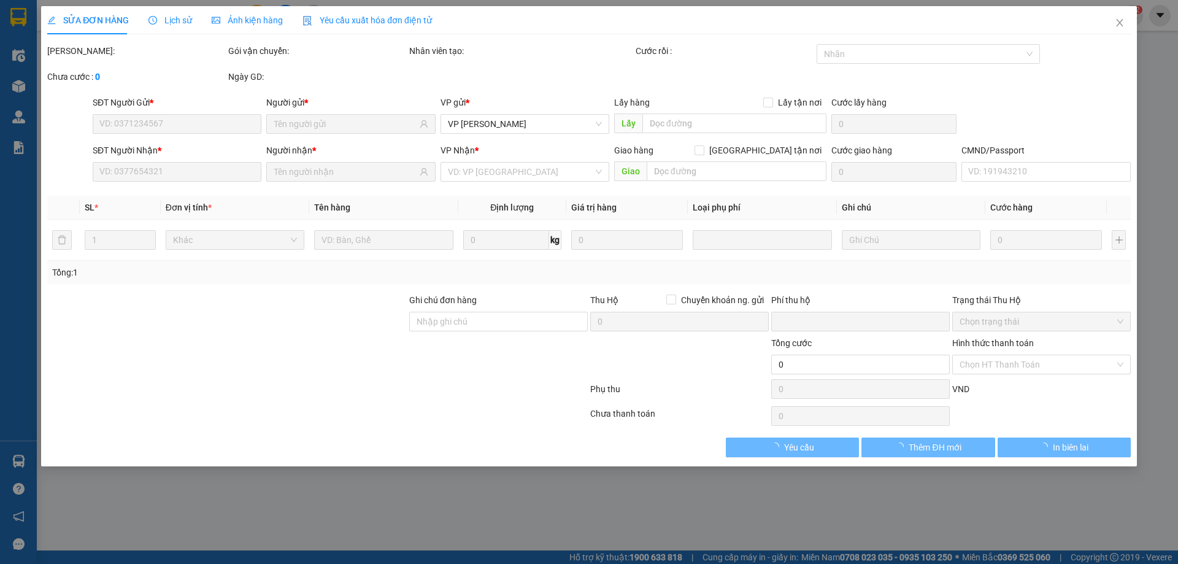
type input "0886220790"
type input "0988048666"
type input "NHỜ VP GỌI KHÁCH RA LẤY HÀNG SỚM"
type input "0"
type input "90.000"
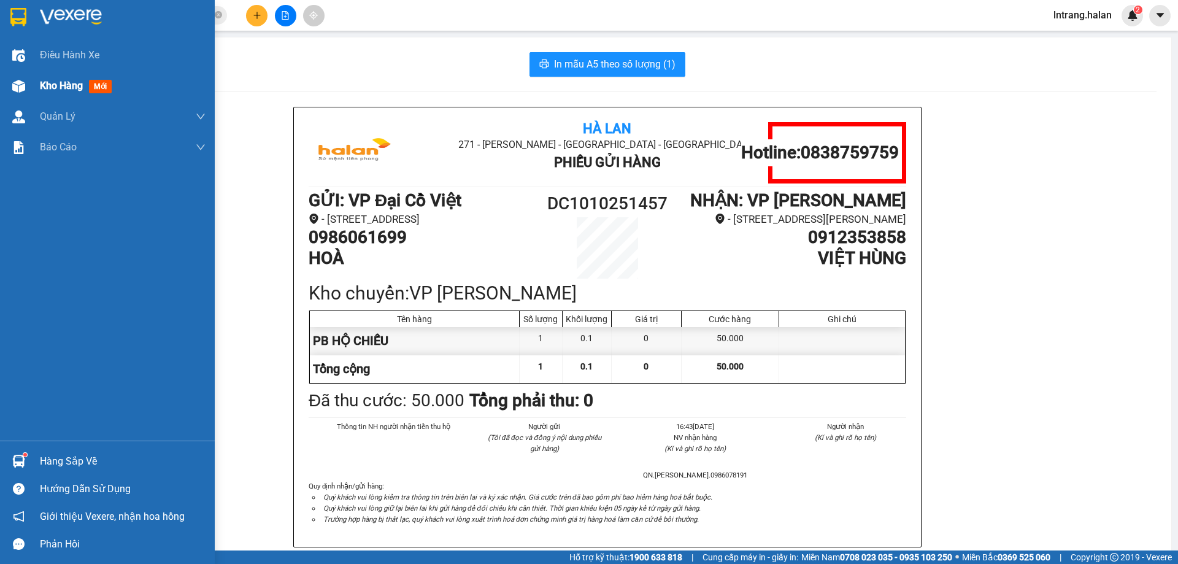
click at [63, 93] on div "Kho hàng mới" at bounding box center [78, 85] width 77 height 15
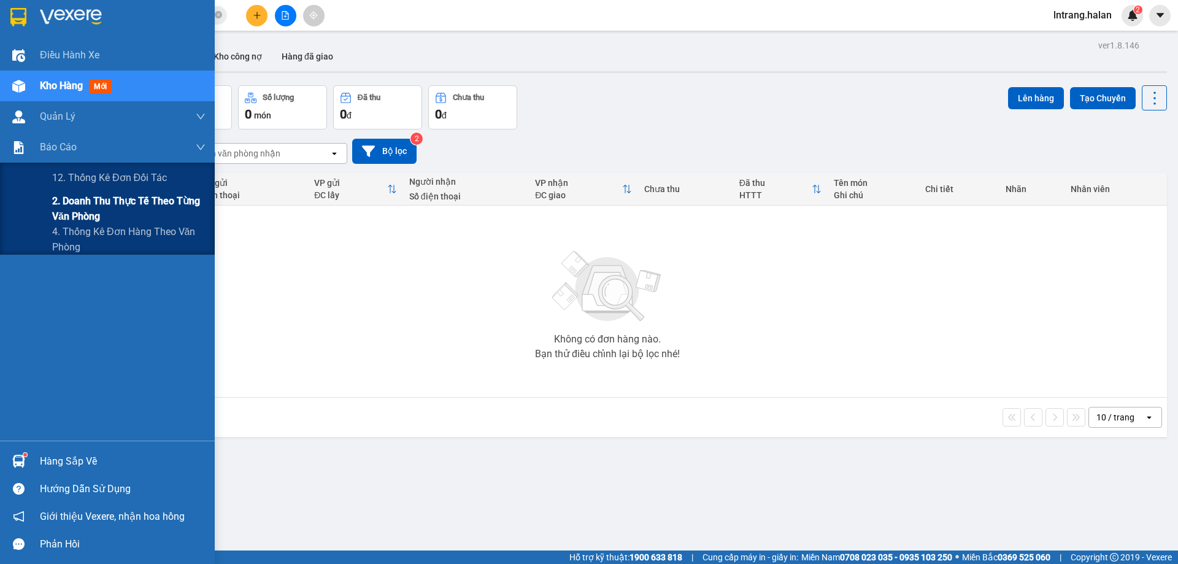
click at [107, 212] on span "2. Doanh thu thực tế theo từng văn phòng" at bounding box center [128, 208] width 153 height 31
